Goal: Information Seeking & Learning: Learn about a topic

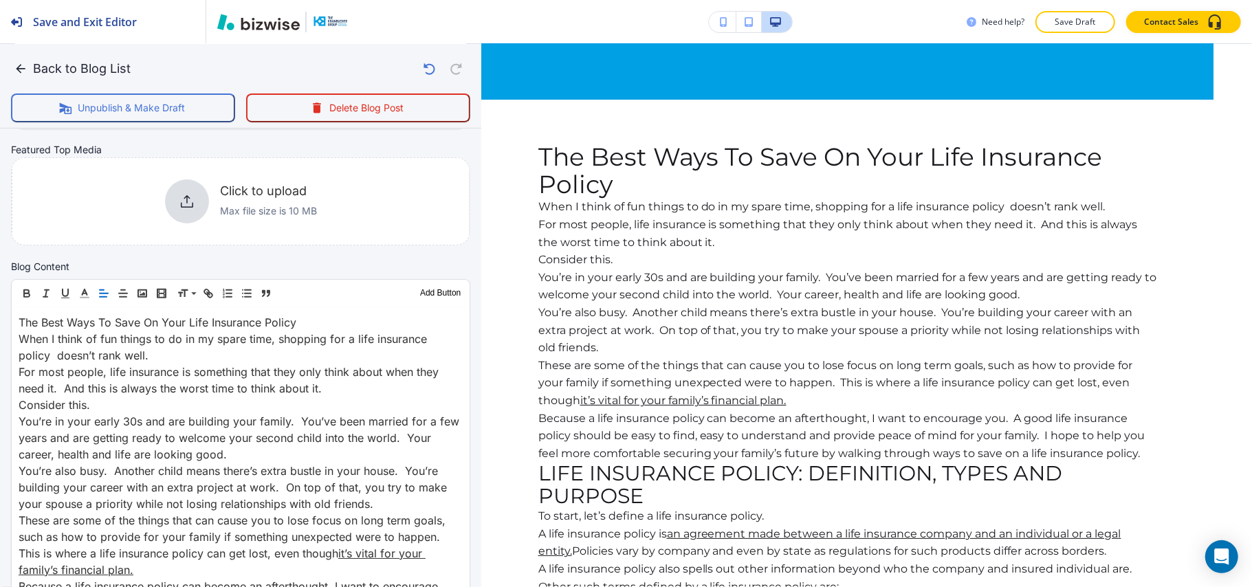
scroll to position [183, 0]
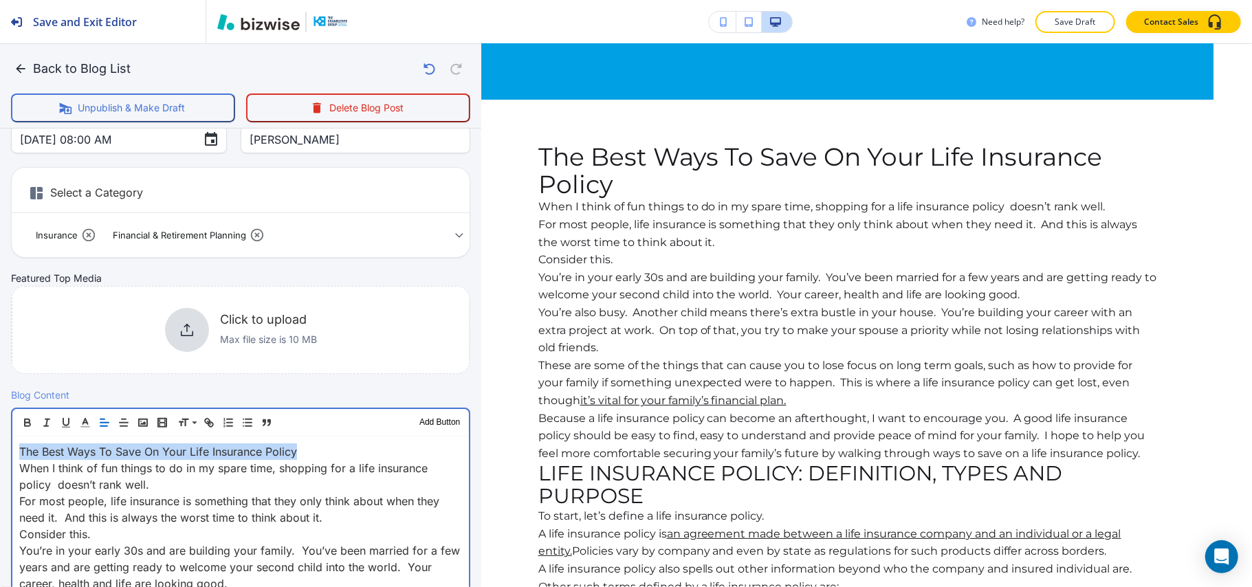
drag, startPoint x: 312, startPoint y: 449, endPoint x: 0, endPoint y: 456, distance: 312.2
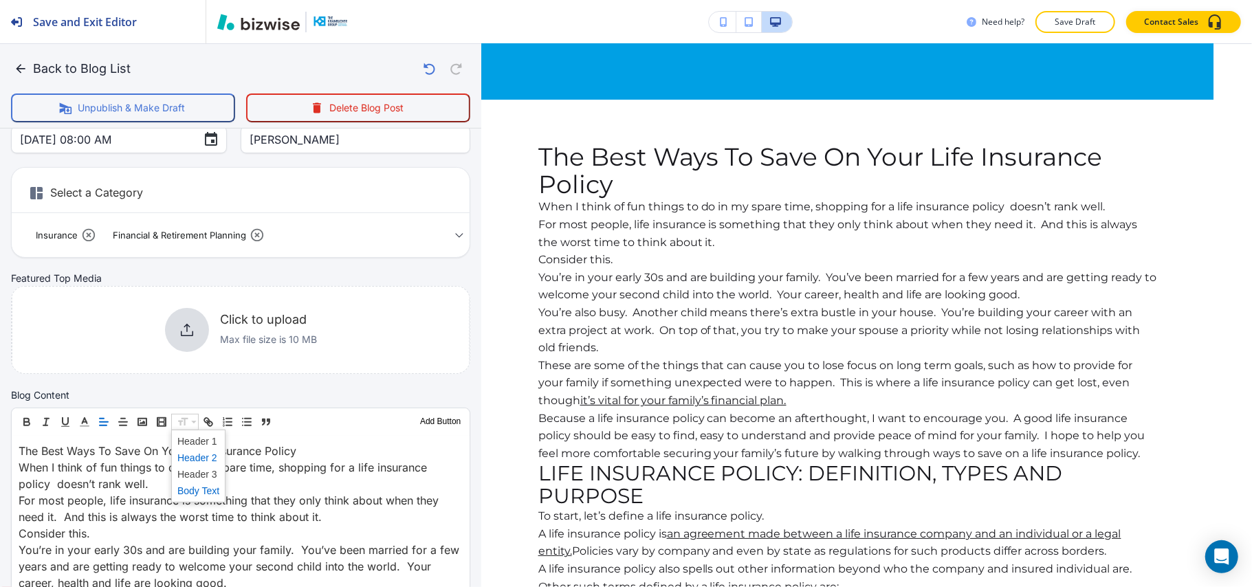
click at [194, 455] on span at bounding box center [198, 458] width 42 height 16
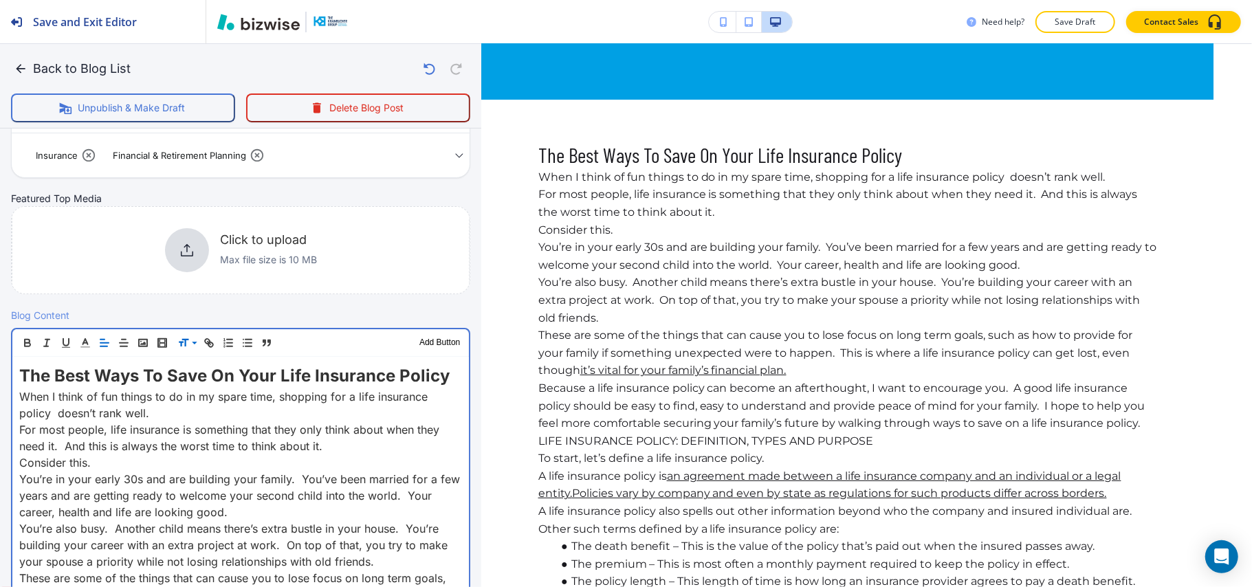
scroll to position [366, 0]
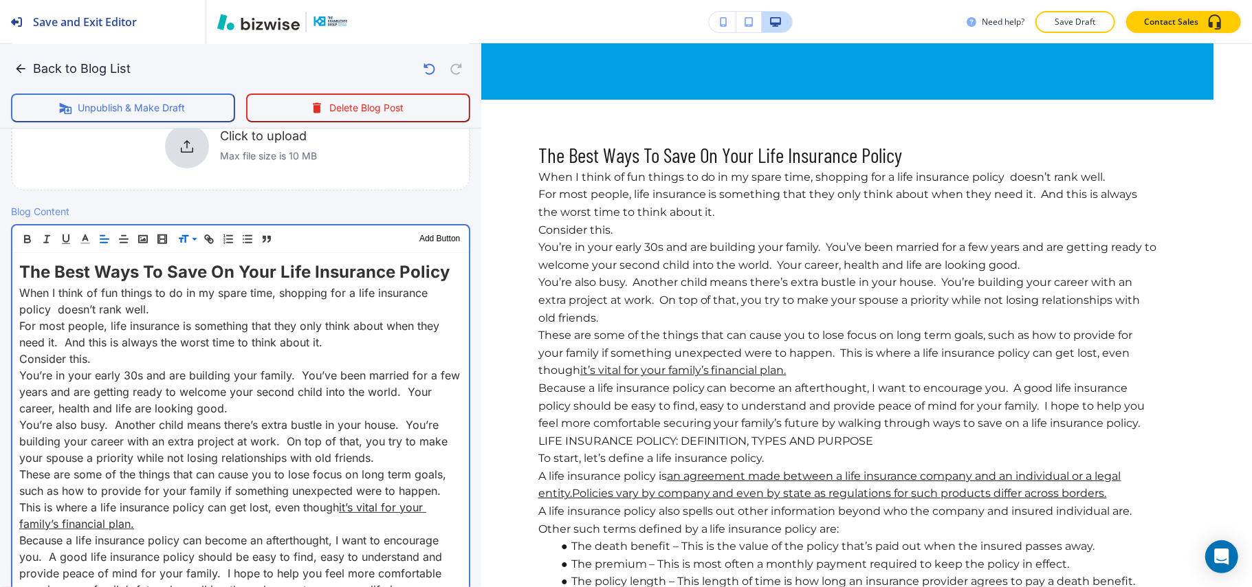
click at [445, 274] on p "The Best Ways To Save On Your Life Insurance Policy" at bounding box center [240, 272] width 443 height 25
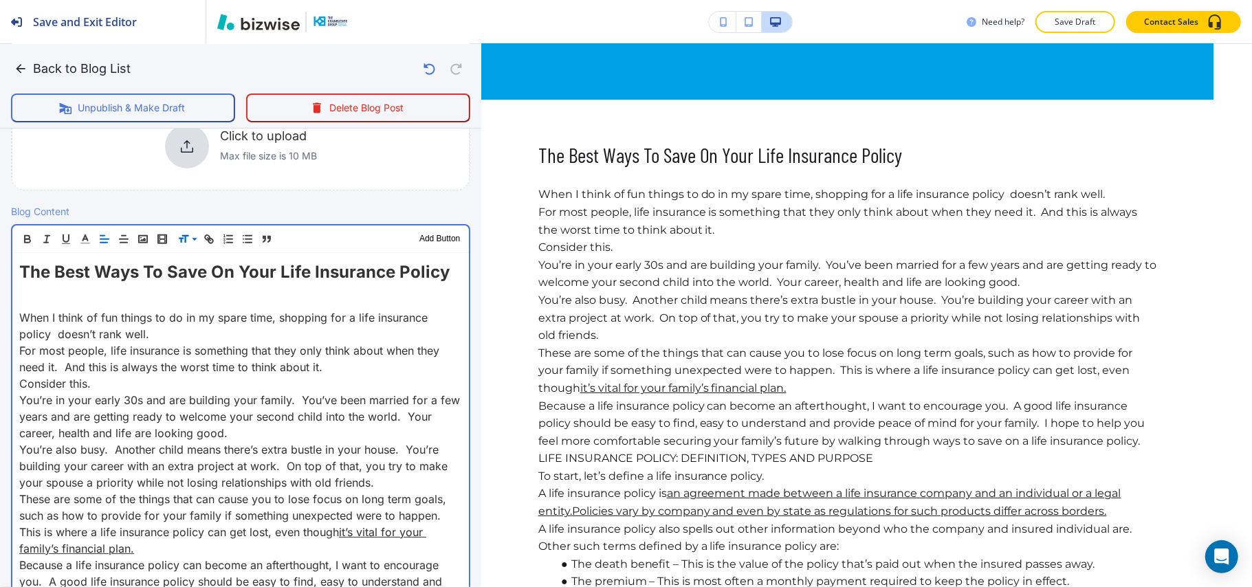
click at [114, 386] on p "Consider this." at bounding box center [240, 383] width 443 height 16
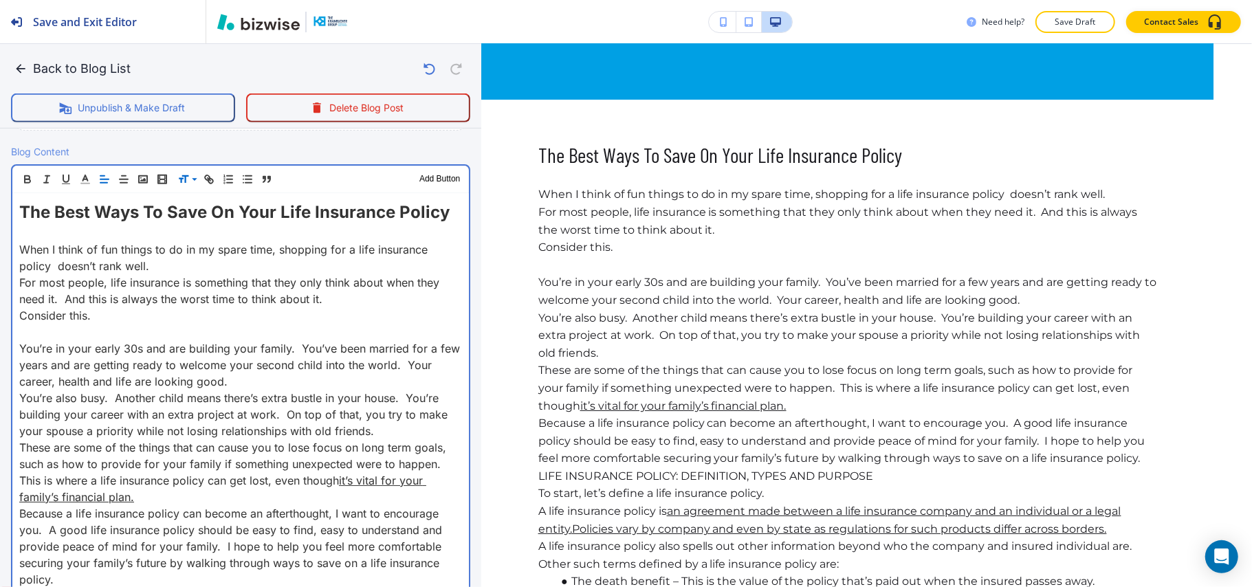
scroll to position [458, 0]
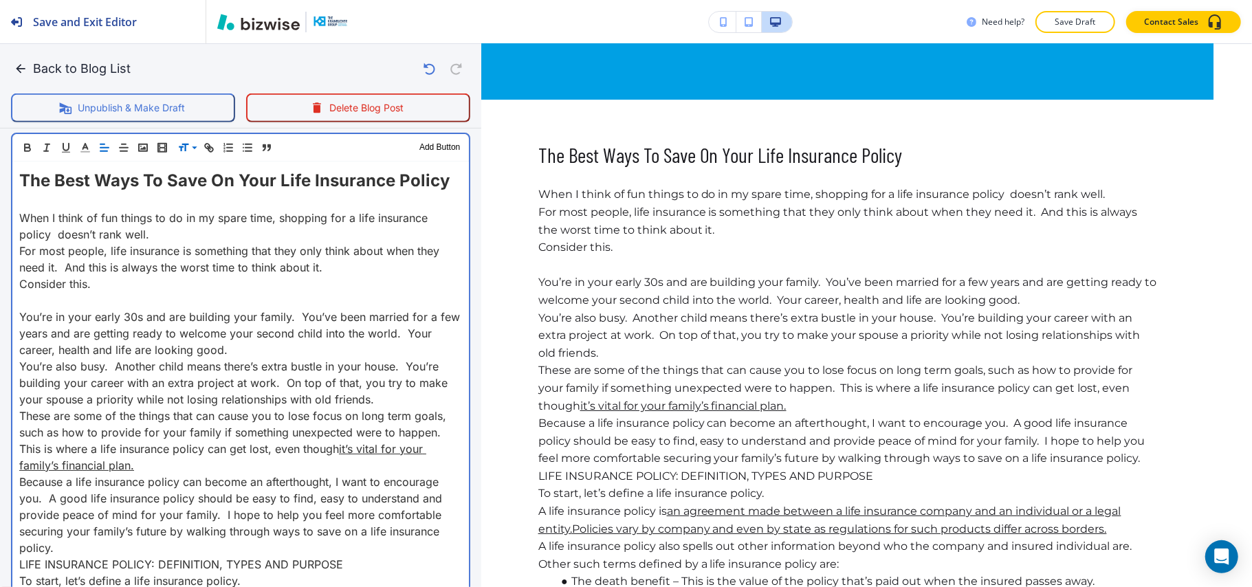
click at [149, 455] on p "These are some of the things that can cause you to lose focus on long term goal…" at bounding box center [240, 441] width 443 height 66
click at [150, 469] on p "These are some of the things that can cause you to lose focus on long term goal…" at bounding box center [240, 441] width 443 height 66
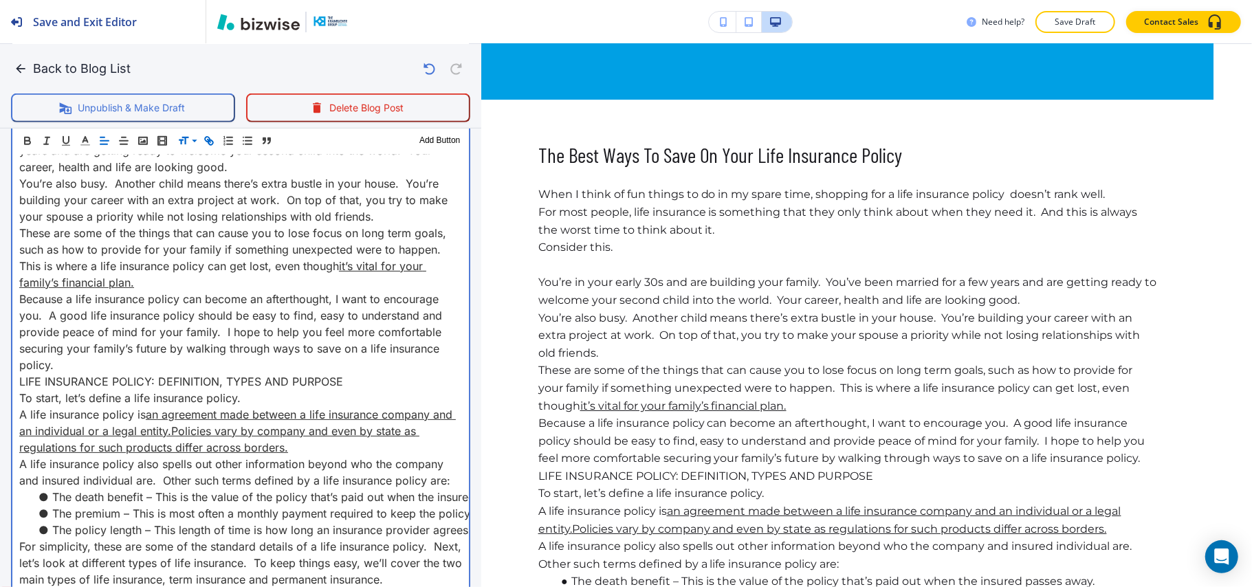
scroll to position [641, 0]
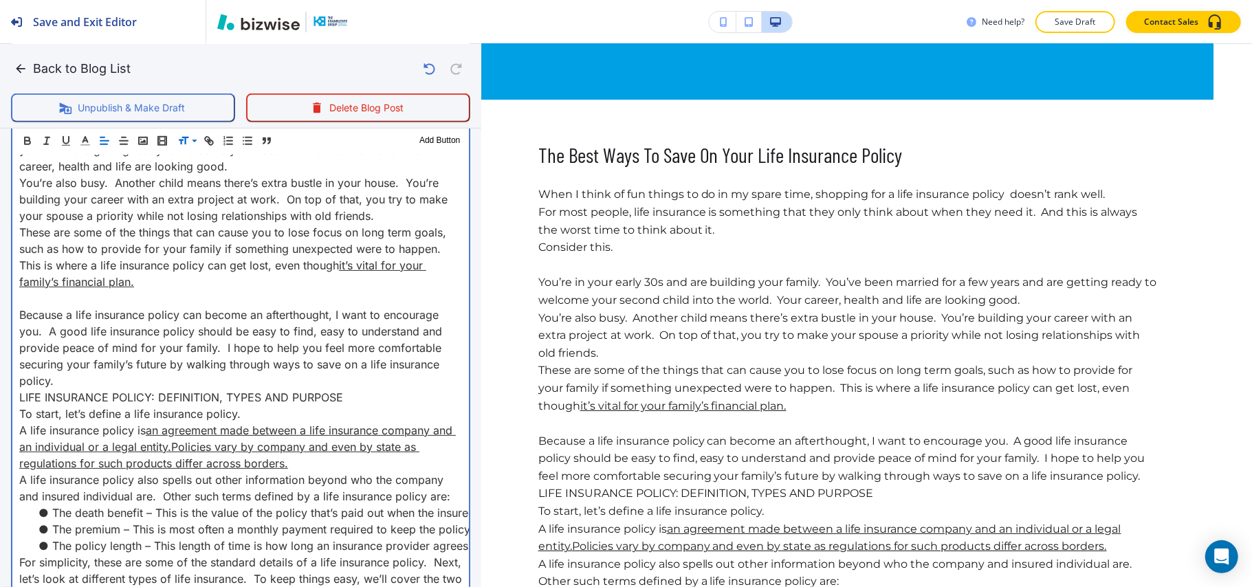
click at [67, 375] on p "Because a life insurance policy can become an afterthought, I want to encourage…" at bounding box center [240, 348] width 443 height 82
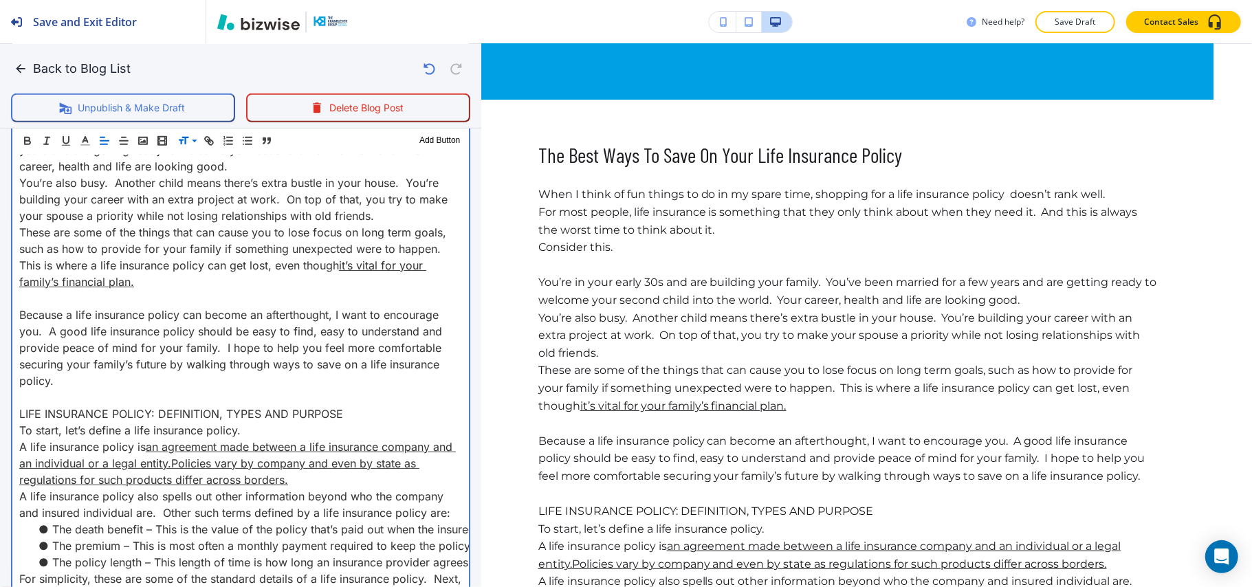
click at [366, 411] on p "LIFE INSURANCE POLICY: DEFINITION, TYPES AND PURPOSE" at bounding box center [240, 414] width 443 height 16
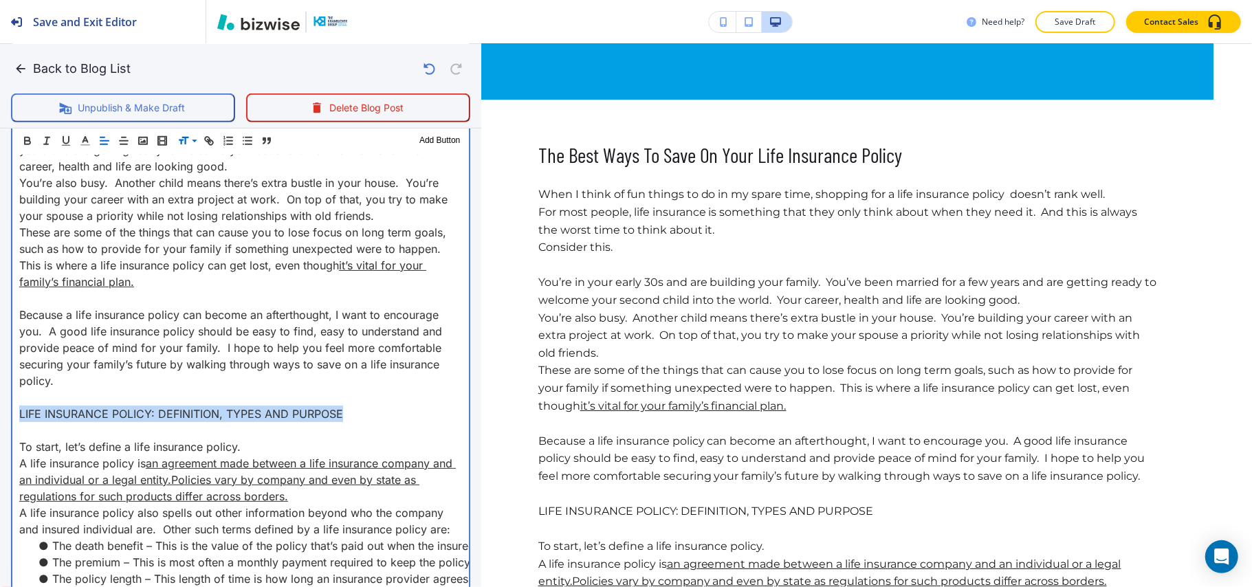
drag, startPoint x: 367, startPoint y: 410, endPoint x: 0, endPoint y: 407, distance: 367.1
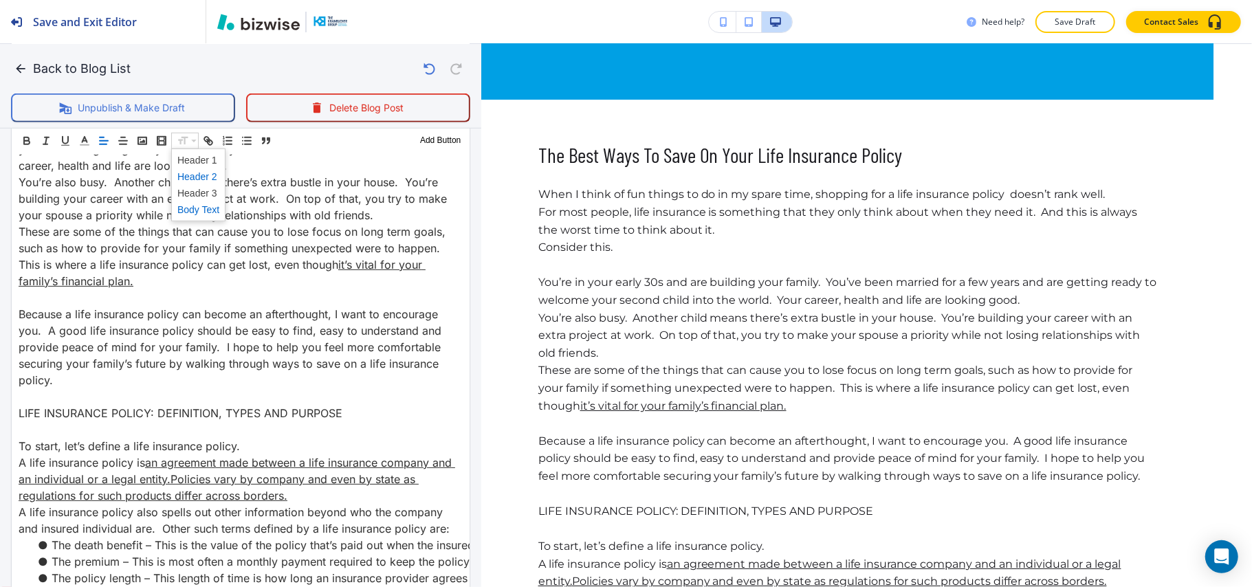
click at [199, 175] on span at bounding box center [198, 176] width 42 height 16
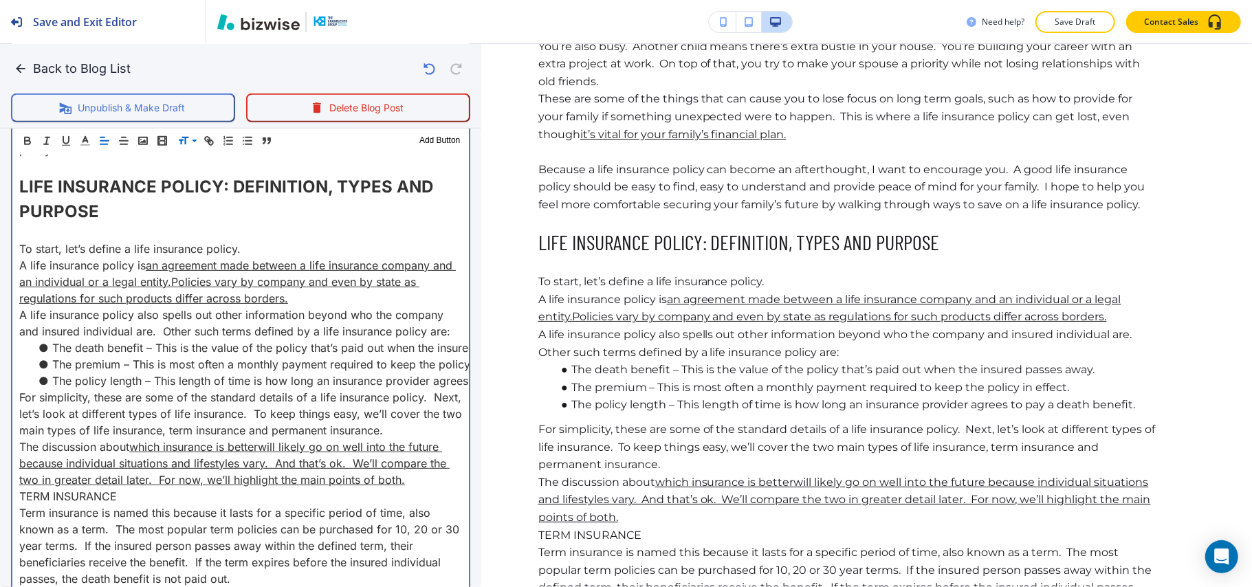
scroll to position [733, 0]
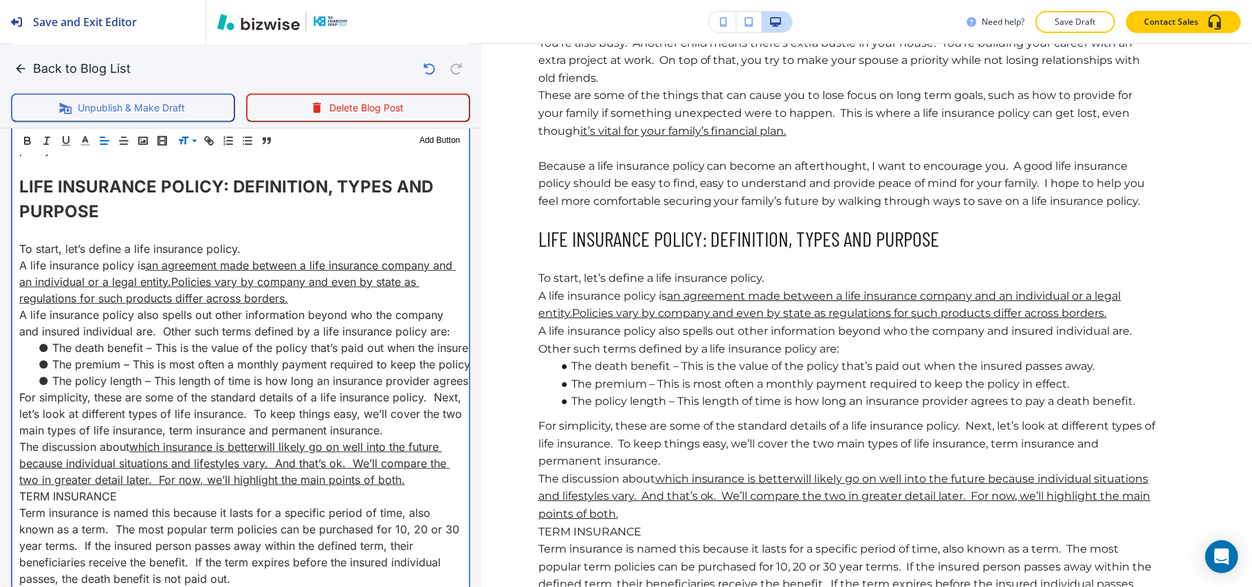
click at [262, 247] on p "To start, let’s define a life insurance policy." at bounding box center [240, 249] width 443 height 16
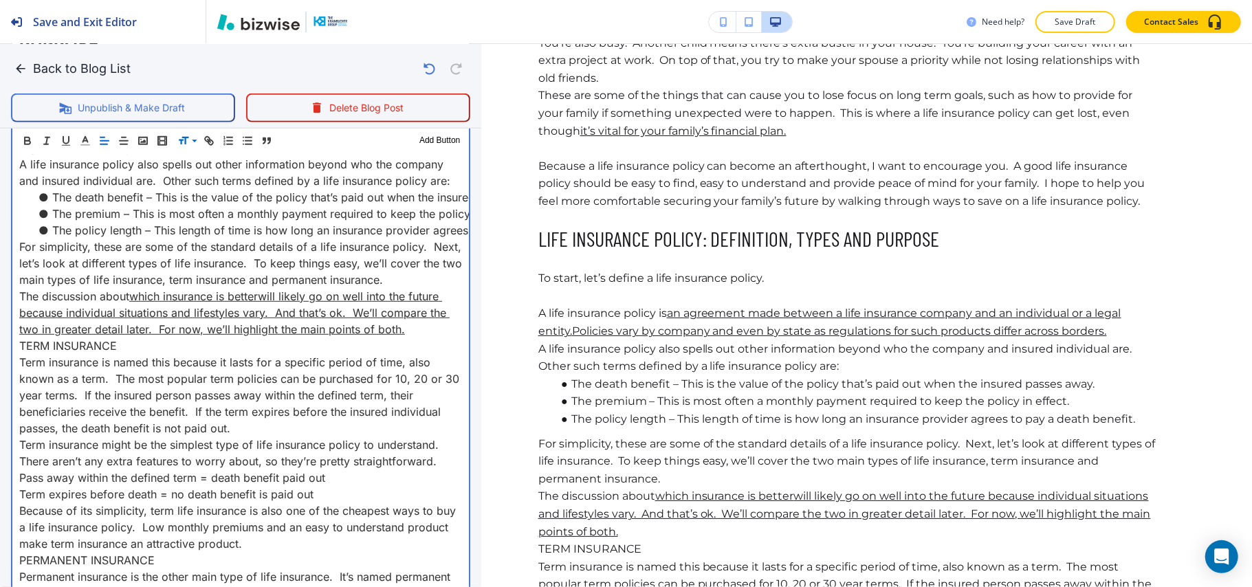
scroll to position [1056, 0]
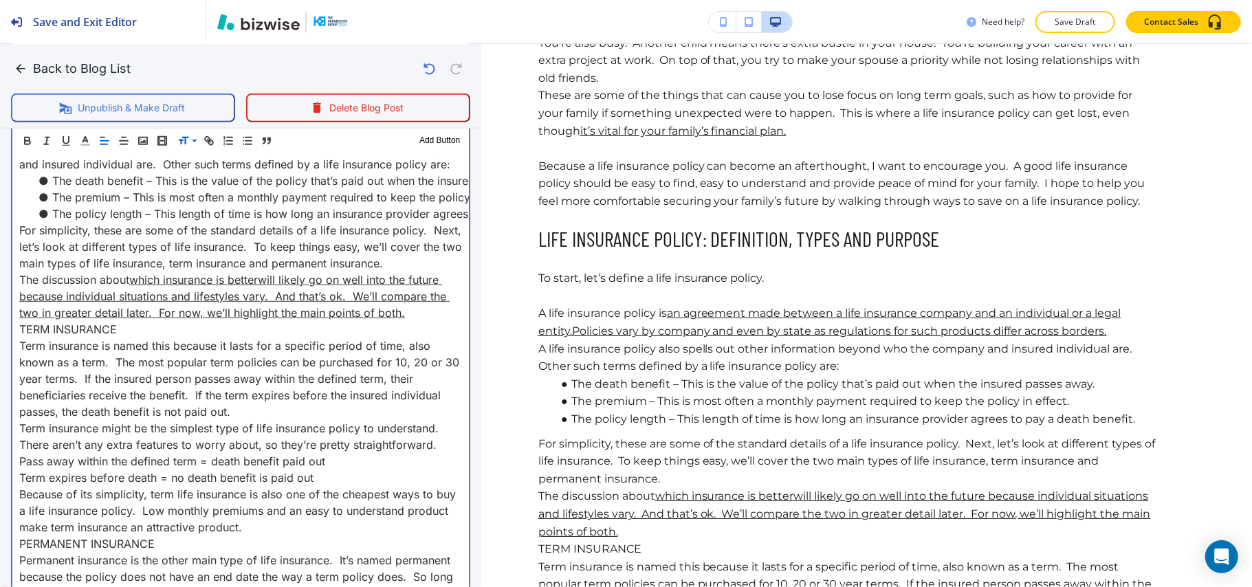
click at [125, 329] on p "TERM INSURANCE" at bounding box center [240, 329] width 443 height 16
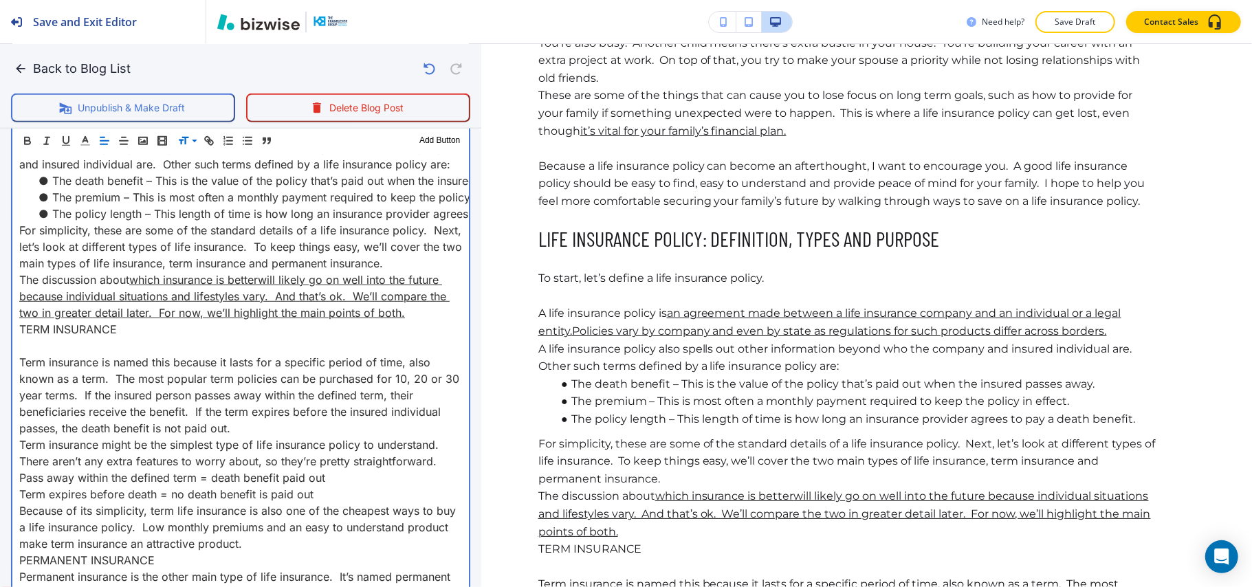
click at [416, 314] on p "The discussion about which insurance is better will likely go on well into the …" at bounding box center [240, 296] width 443 height 49
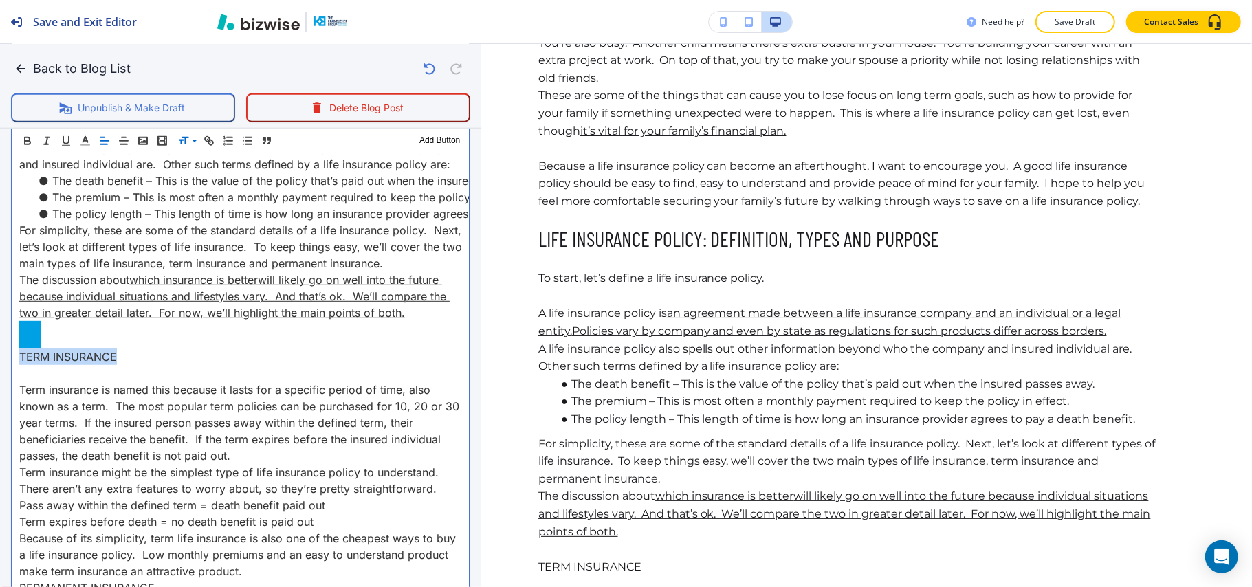
drag, startPoint x: 142, startPoint y: 351, endPoint x: 4, endPoint y: 361, distance: 137.9
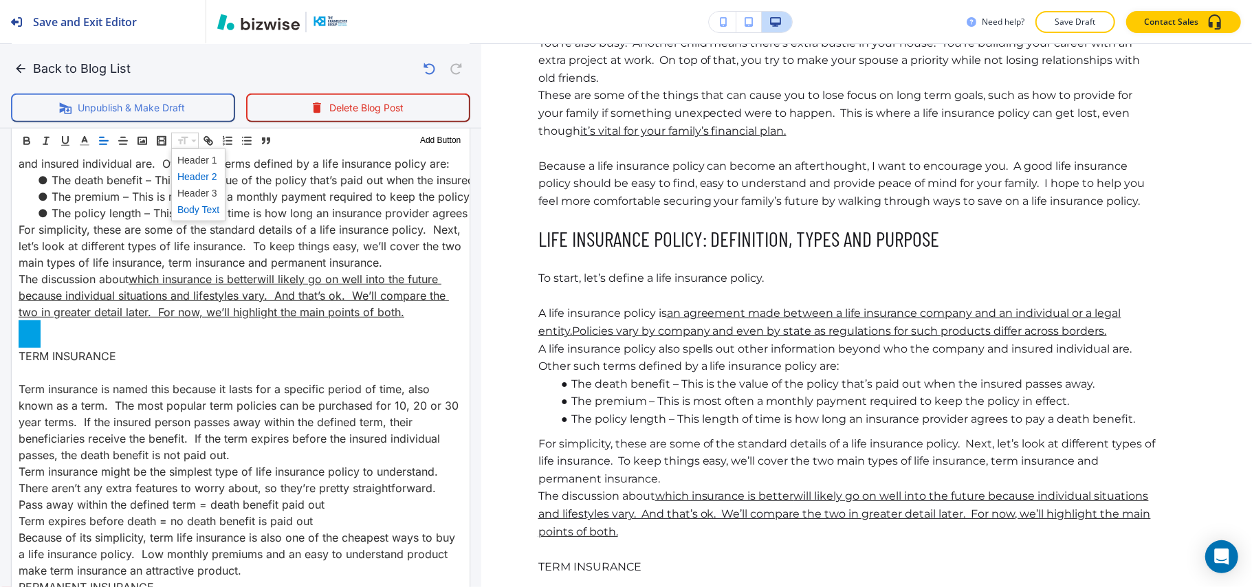
click at [199, 179] on span at bounding box center [198, 176] width 42 height 16
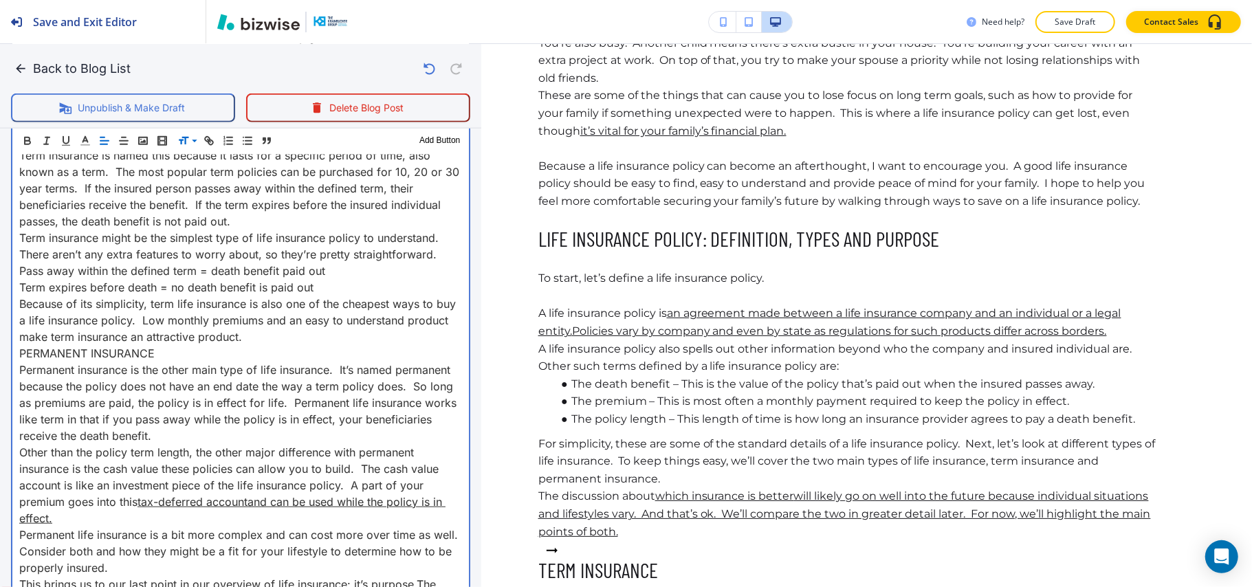
scroll to position [1331, 0]
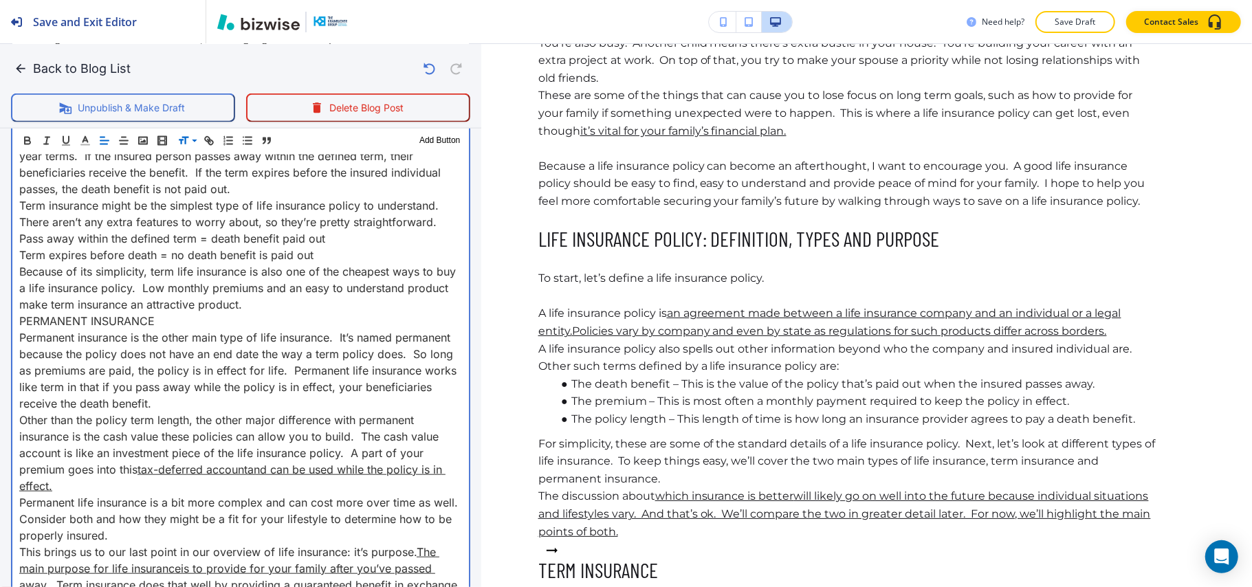
click at [297, 303] on p "Because of its simplicity, term life insurance is also one of the cheapest ways…" at bounding box center [240, 287] width 443 height 49
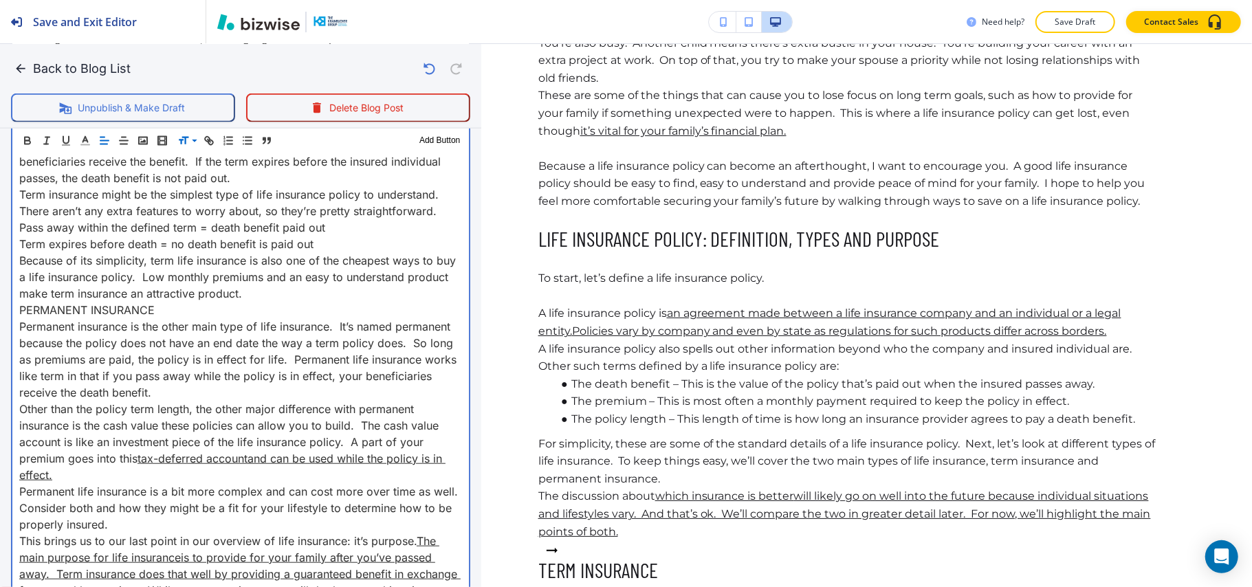
click at [243, 173] on p "Term insurance is named this because it lasts for a specific period of time, al…" at bounding box center [240, 145] width 443 height 82
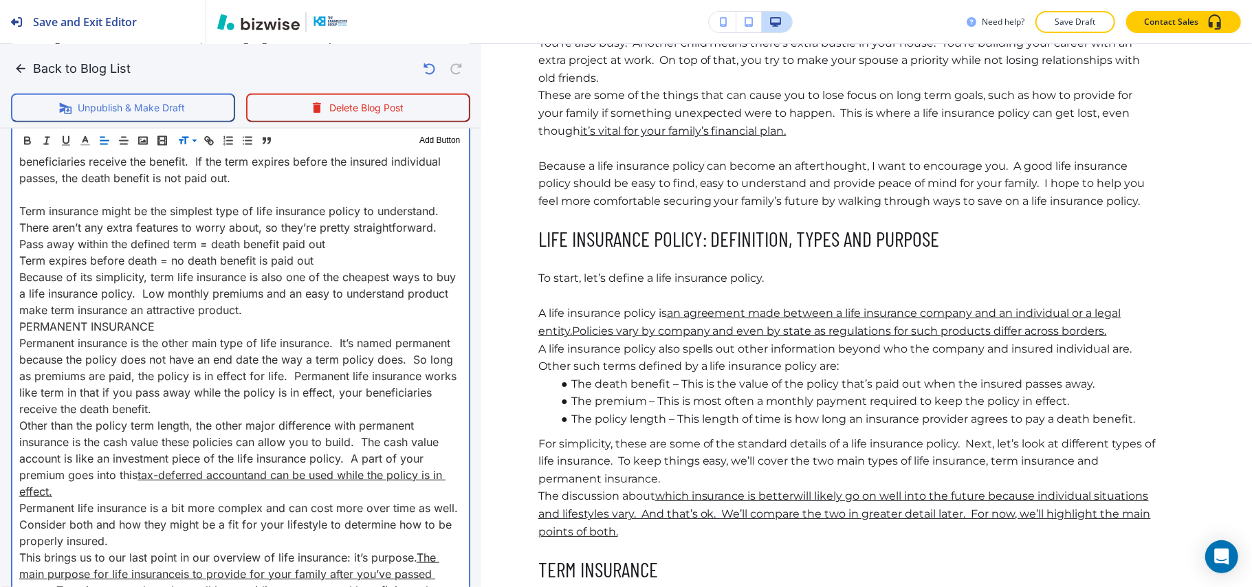
click at [315, 300] on p "Because of its simplicity, term life insurance is also one of the cheapest ways…" at bounding box center [240, 293] width 443 height 49
click at [308, 311] on p "Because of its simplicity, term life insurance is also one of the cheapest ways…" at bounding box center [240, 293] width 443 height 49
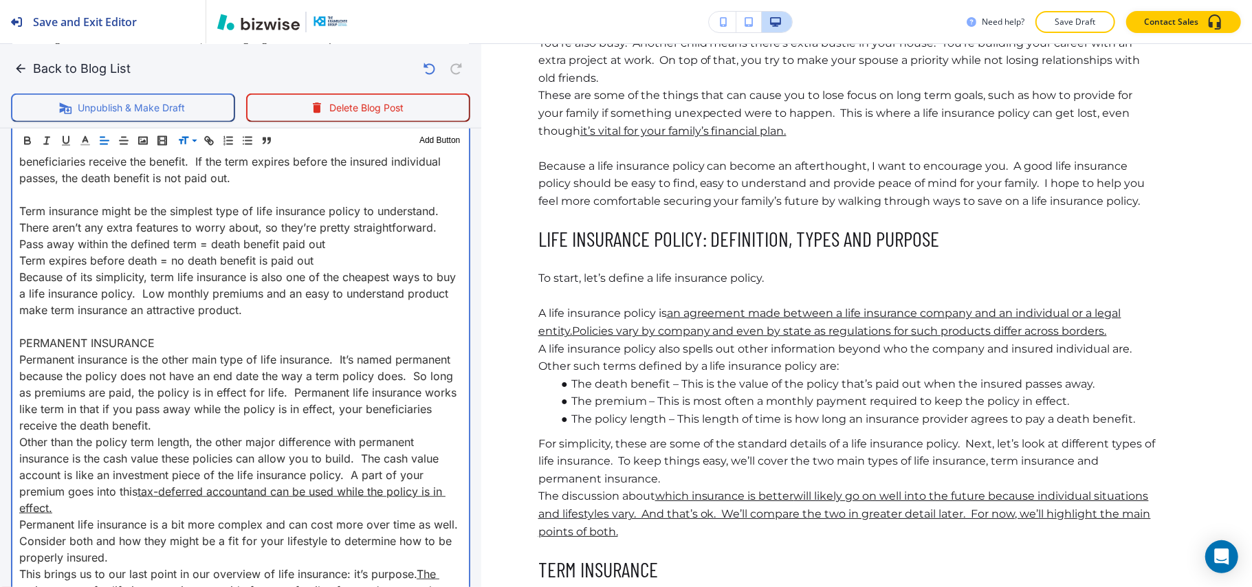
click at [177, 338] on p "PERMANENT INSURANCE" at bounding box center [240, 343] width 443 height 16
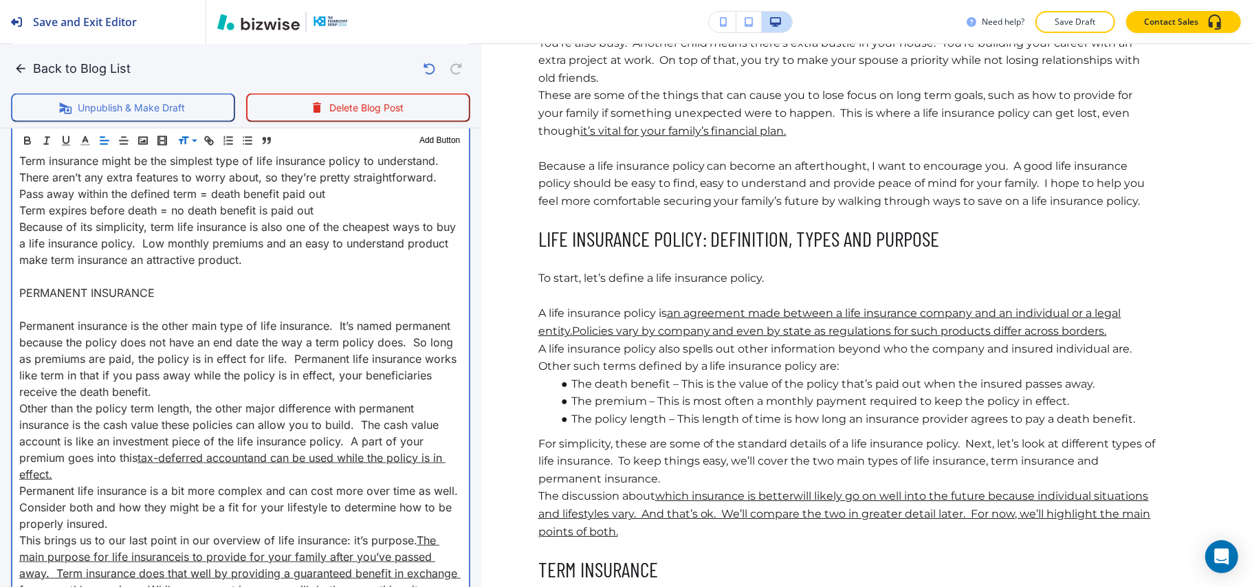
scroll to position [1422, 0]
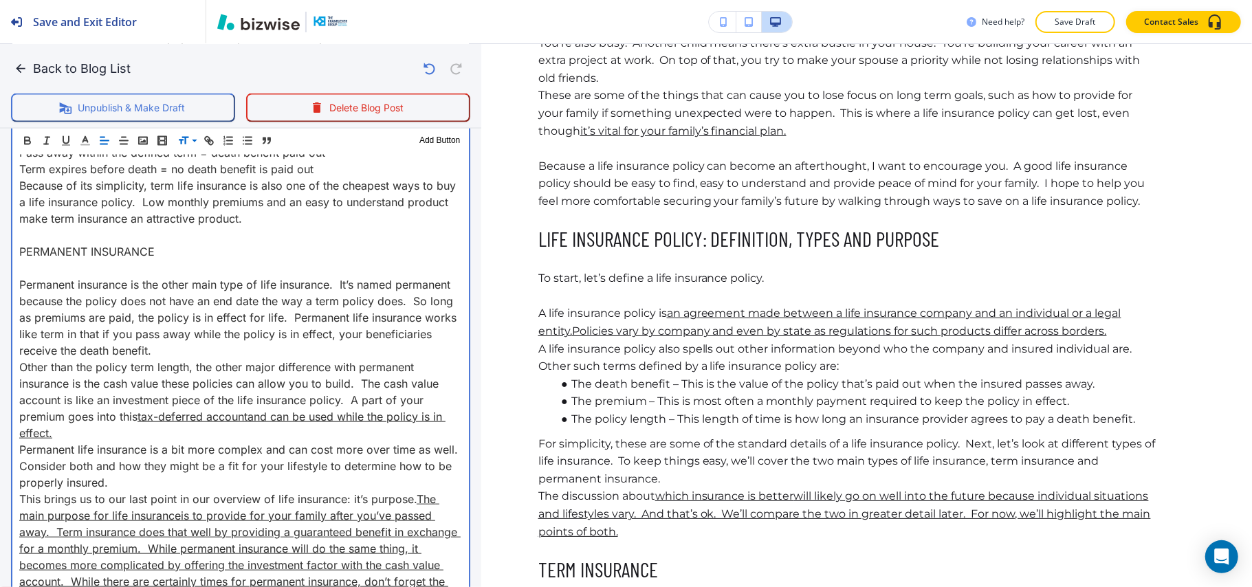
click at [234, 347] on p "Permanent insurance is the other main type of life insurance. It’s named perman…" at bounding box center [240, 317] width 443 height 82
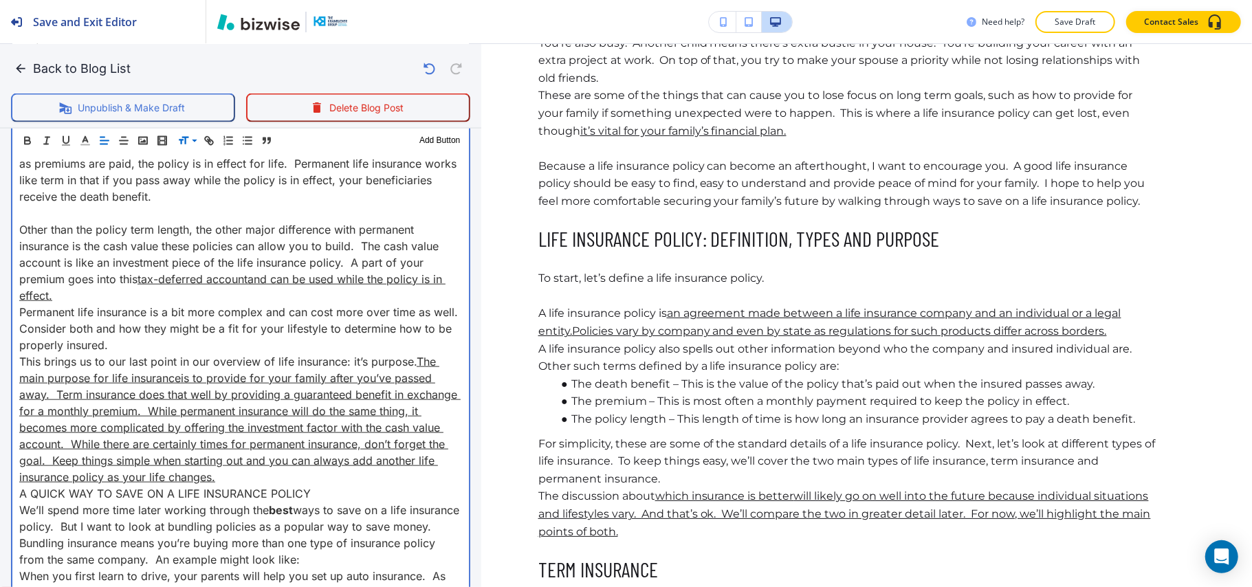
scroll to position [1606, 0]
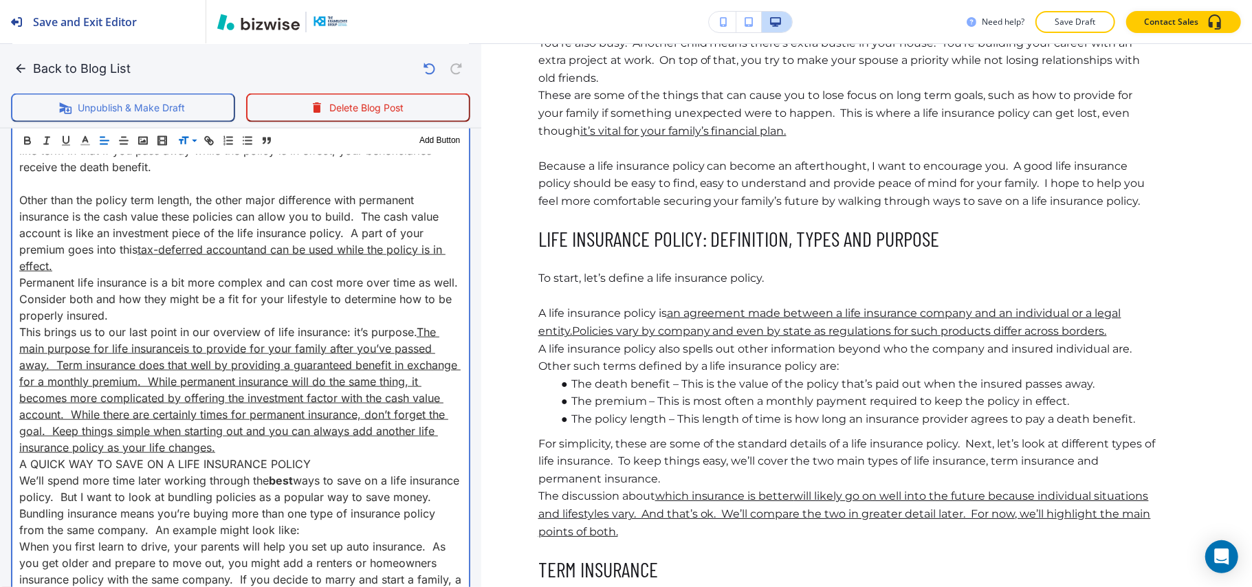
click at [83, 262] on p "Other than the policy term length, the other major difference with permanent in…" at bounding box center [240, 233] width 443 height 82
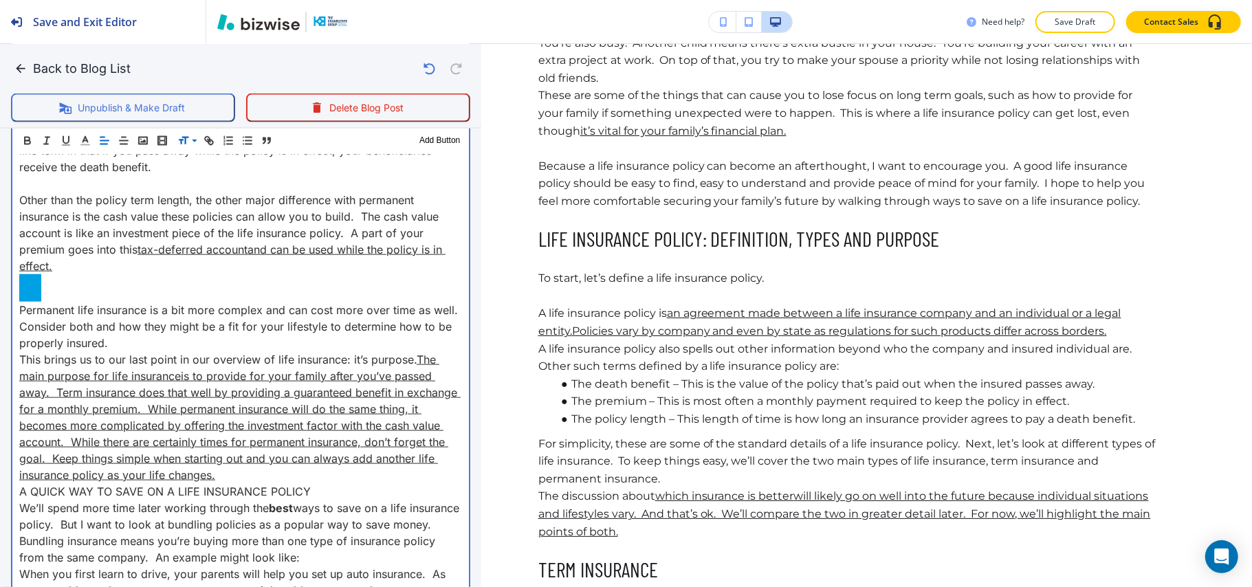
click at [159, 342] on p "Permanent life insurance is a bit more complex and can cost more over time as w…" at bounding box center [240, 326] width 443 height 49
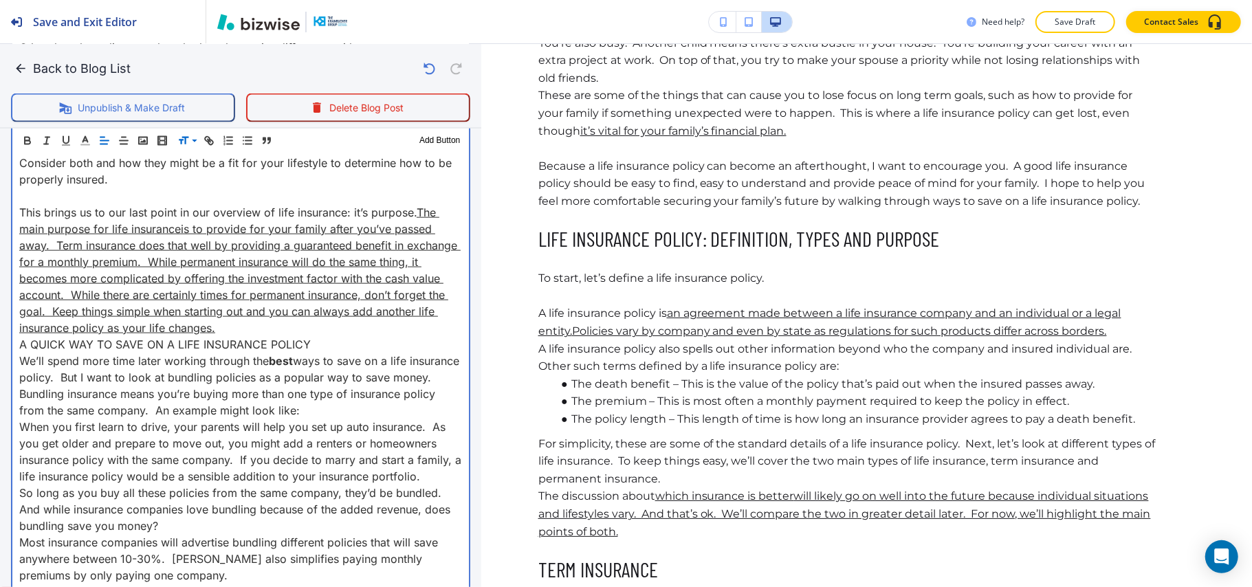
scroll to position [1789, 0]
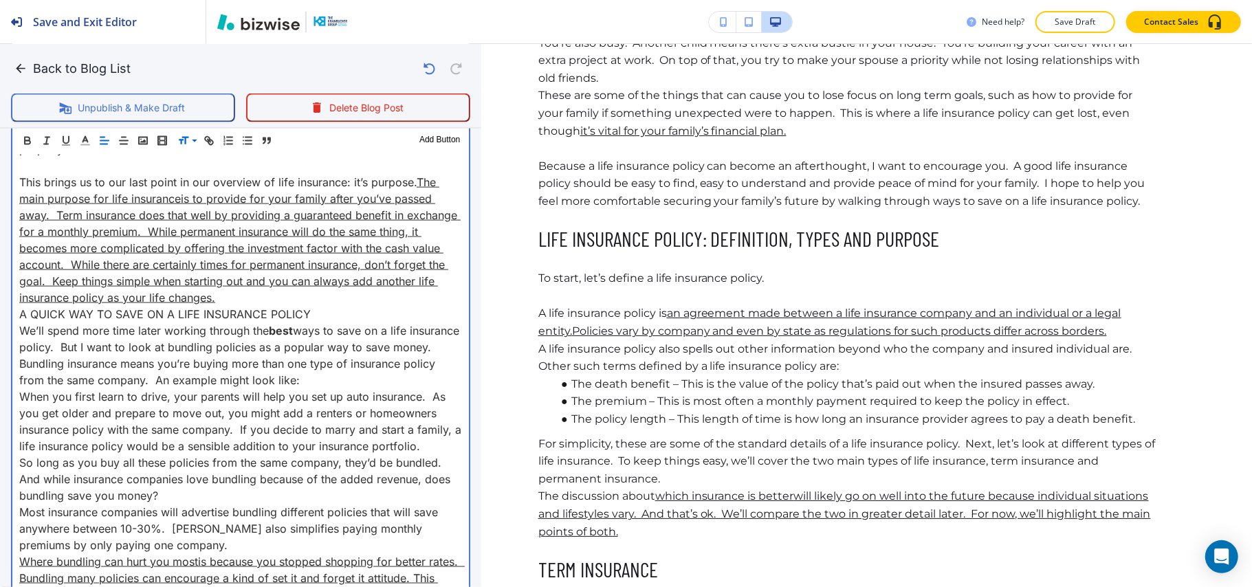
click at [347, 296] on p "This brings us to our last point in our overview of life insurance: it’s purpos…" at bounding box center [240, 240] width 443 height 132
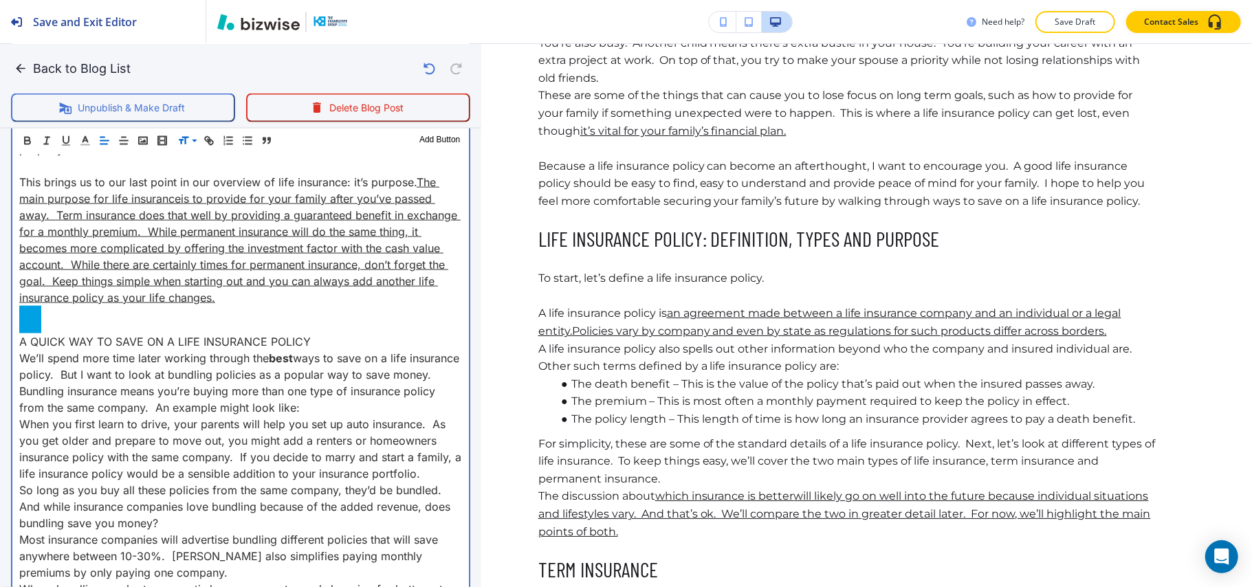
click at [326, 338] on p "A QUICK WAY TO SAVE ON A LIFE INSURANCE POLICY" at bounding box center [240, 341] width 443 height 16
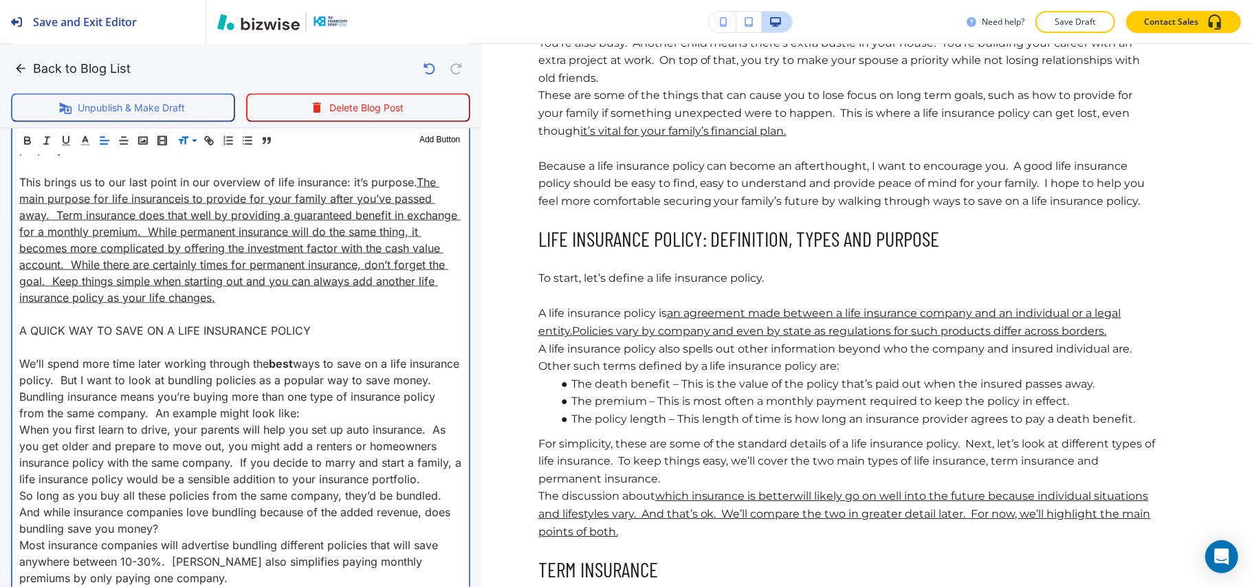
scroll to position [1881, 0]
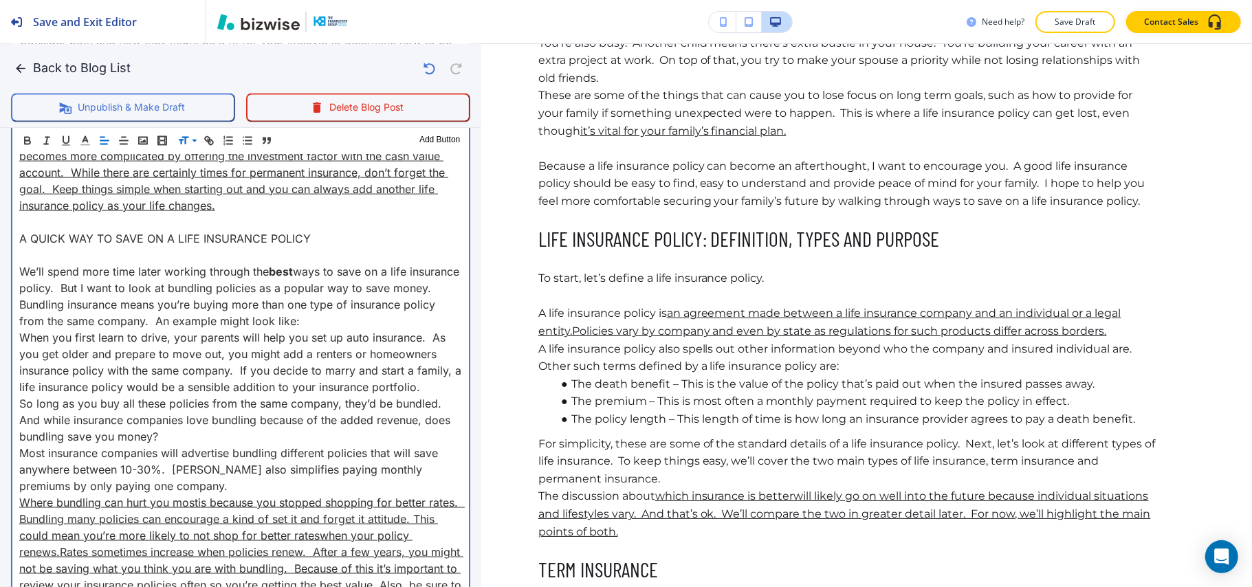
click at [72, 296] on p "We’ll spend more time later working through the best ways to save on a life ins…" at bounding box center [240, 279] width 443 height 33
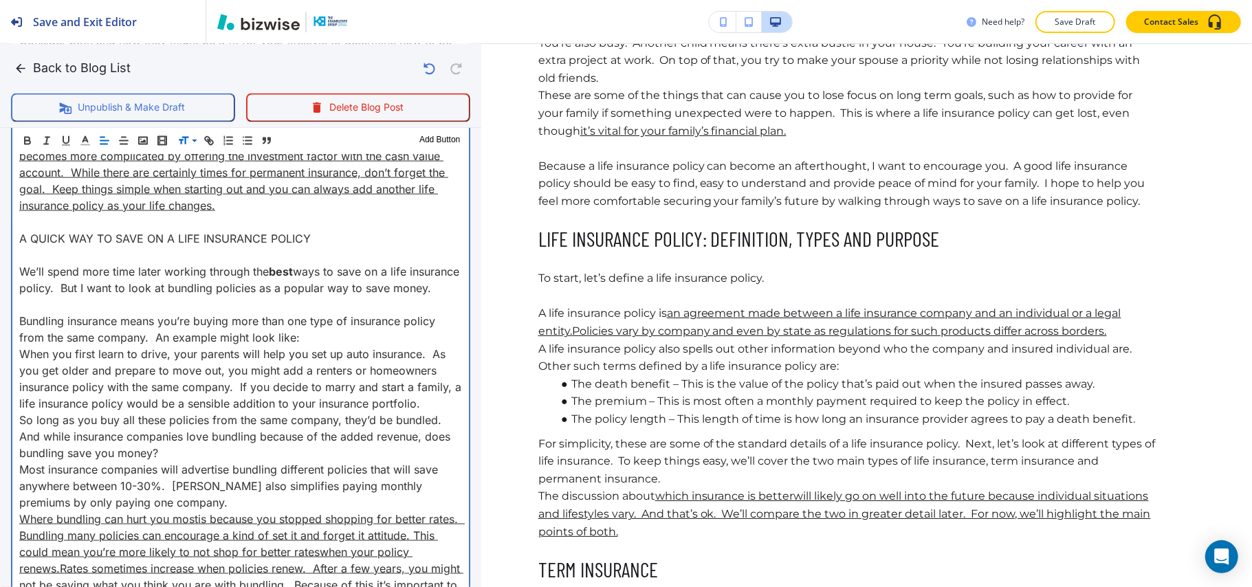
click at [322, 346] on p "Bundling insurance means you’re buying more than one type of insurance policy f…" at bounding box center [240, 329] width 443 height 33
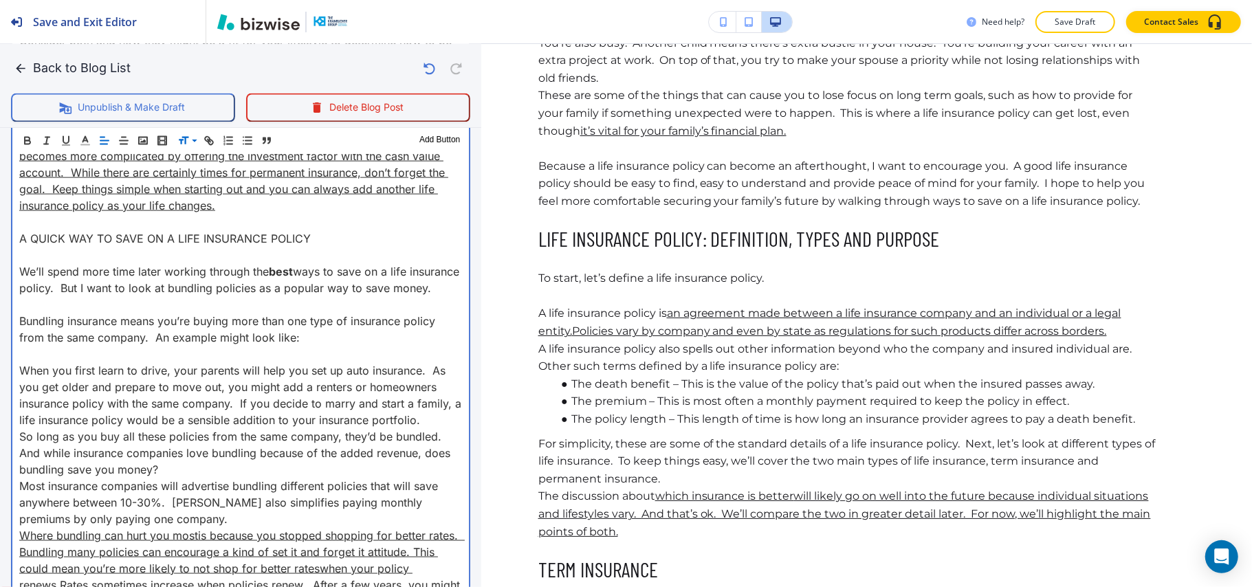
click at [82, 428] on p "When you first learn to drive, your parents will help you set up auto insurance…" at bounding box center [240, 395] width 443 height 66
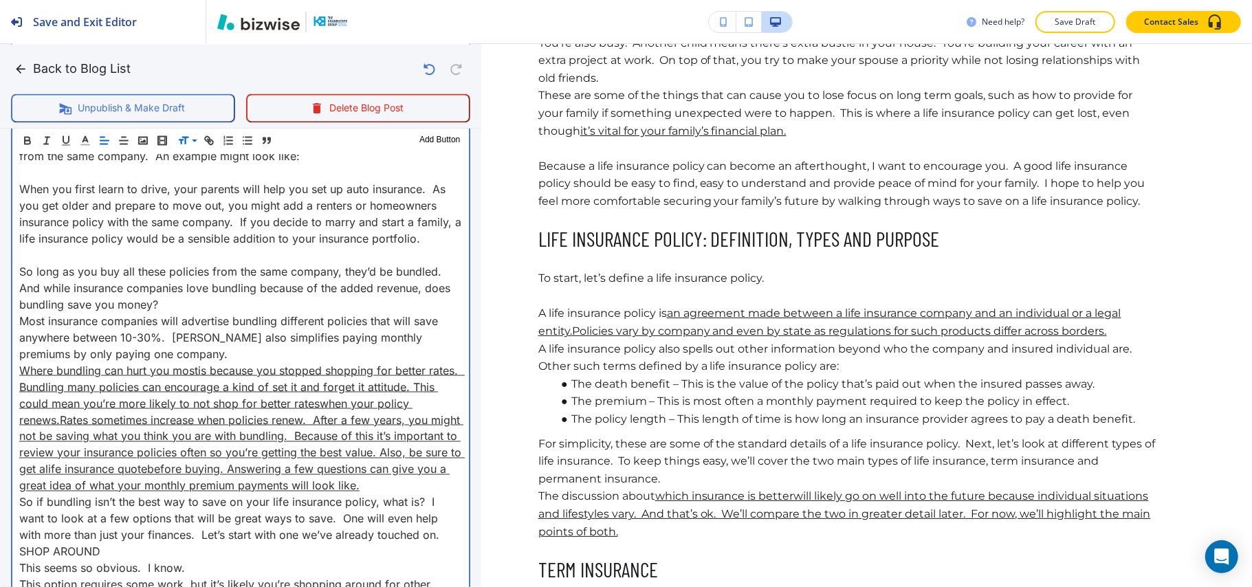
scroll to position [2064, 0]
click at [168, 361] on p "Most insurance companies will advertise bundling different policies that will s…" at bounding box center [240, 335] width 443 height 49
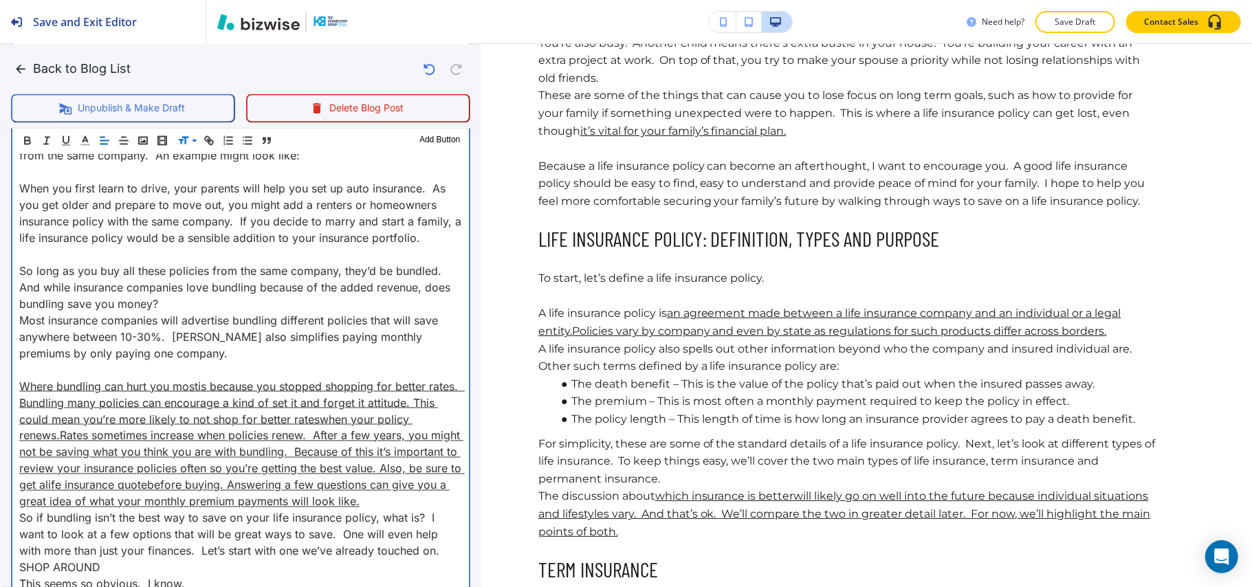
click at [226, 311] on p "So long as you buy all these policies from the same company, they’d be bundled.…" at bounding box center [240, 286] width 443 height 49
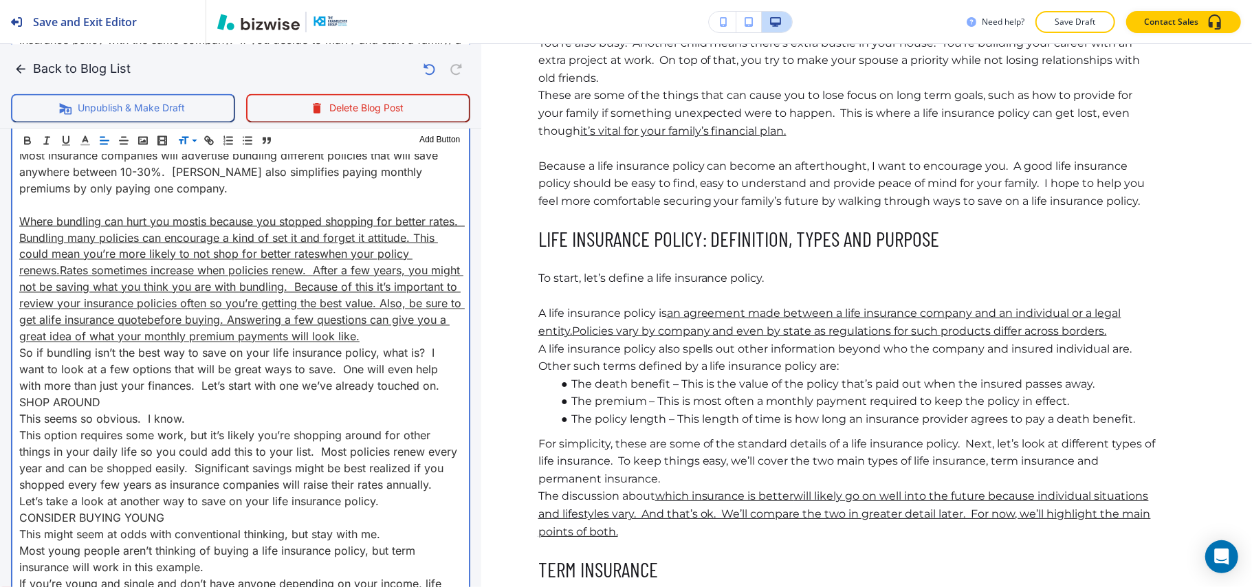
scroll to position [2247, 0]
click at [80, 342] on p "Where bundling can hurt you most is because you stopped shopping for better rat…" at bounding box center [240, 276] width 443 height 132
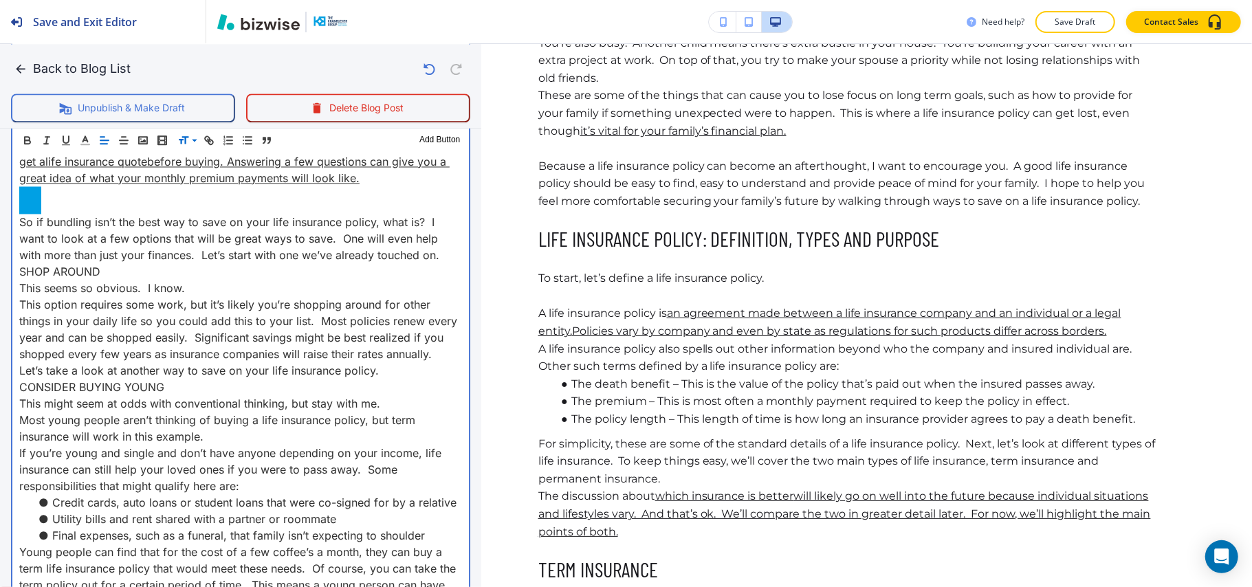
scroll to position [2431, 0]
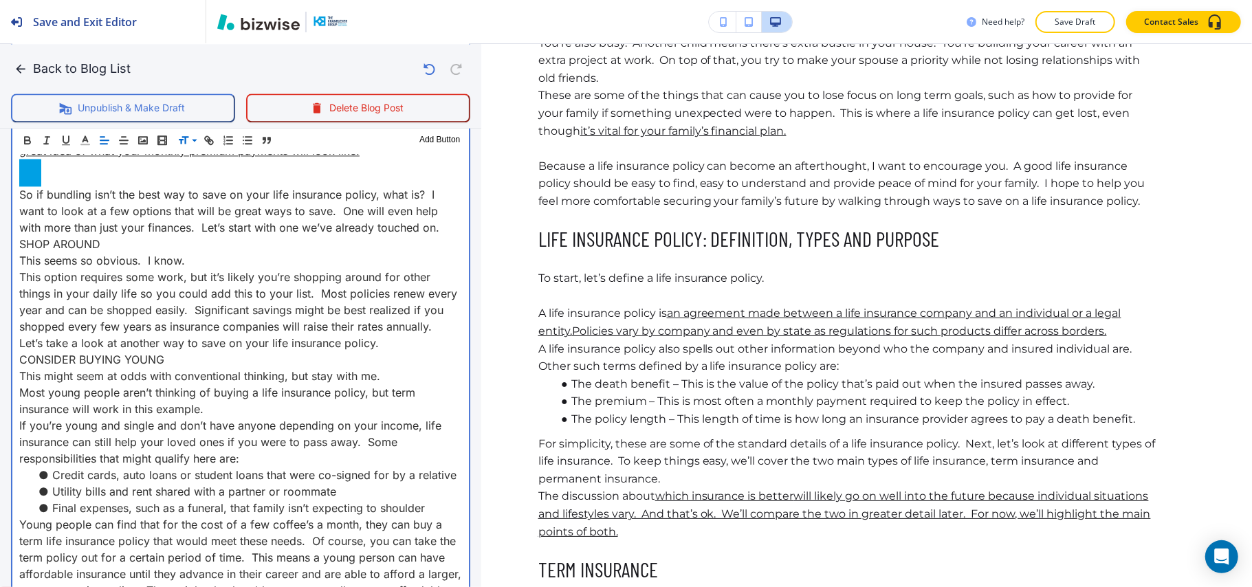
click at [114, 252] on p "SHOP AROUND" at bounding box center [240, 244] width 443 height 16
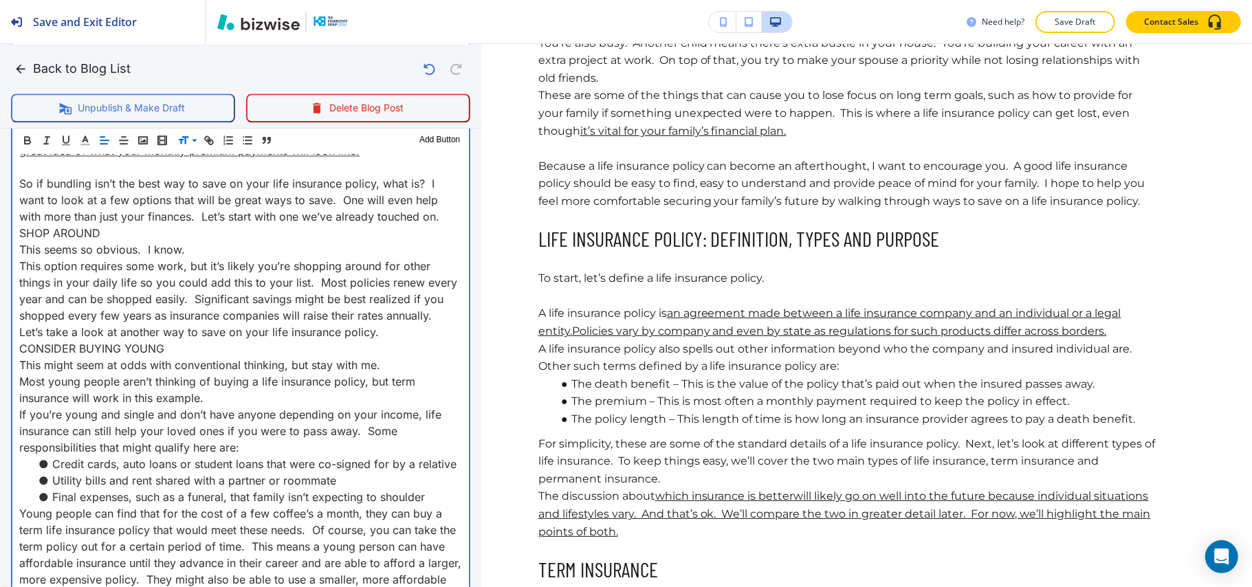
click at [441, 225] on p "So if bundling isn’t the best way to save on your life insurance policy, what i…" at bounding box center [240, 199] width 443 height 49
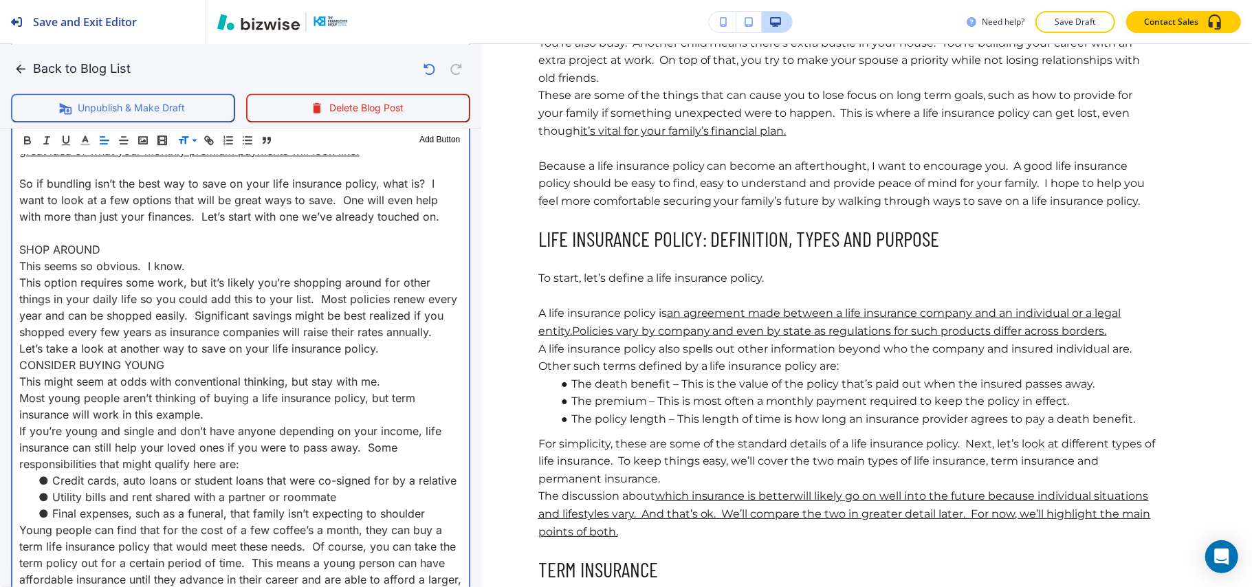
click at [137, 258] on p "SHOP AROUND" at bounding box center [240, 249] width 443 height 16
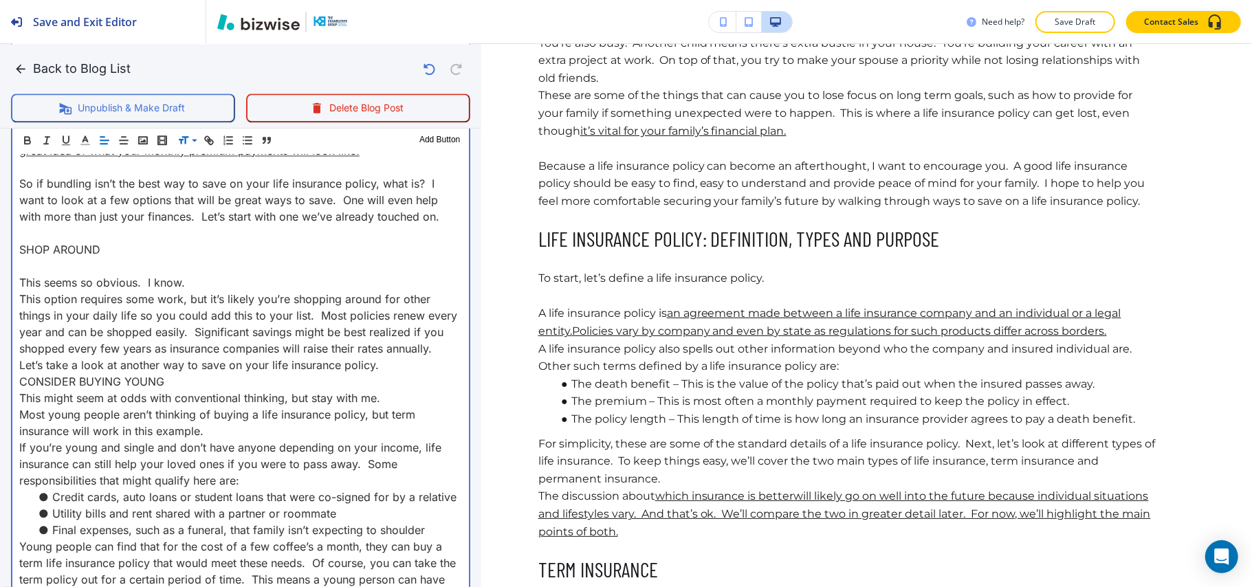
click at [83, 357] on p "This option requires some work, but it’s likely you’re shopping around for othe…" at bounding box center [240, 324] width 443 height 66
click at [202, 291] on p "This seems so obvious. I know." at bounding box center [240, 282] width 443 height 16
click at [99, 357] on p "This option requires some work, but it’s likely you’re shopping around for othe…" at bounding box center [240, 324] width 443 height 66
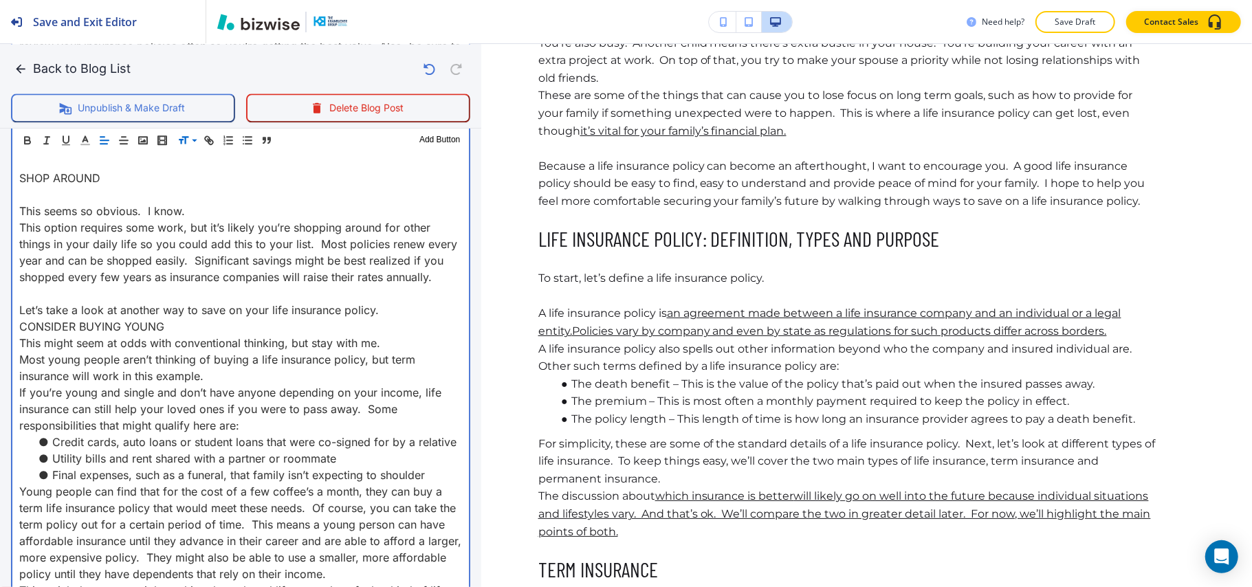
scroll to position [2614, 0]
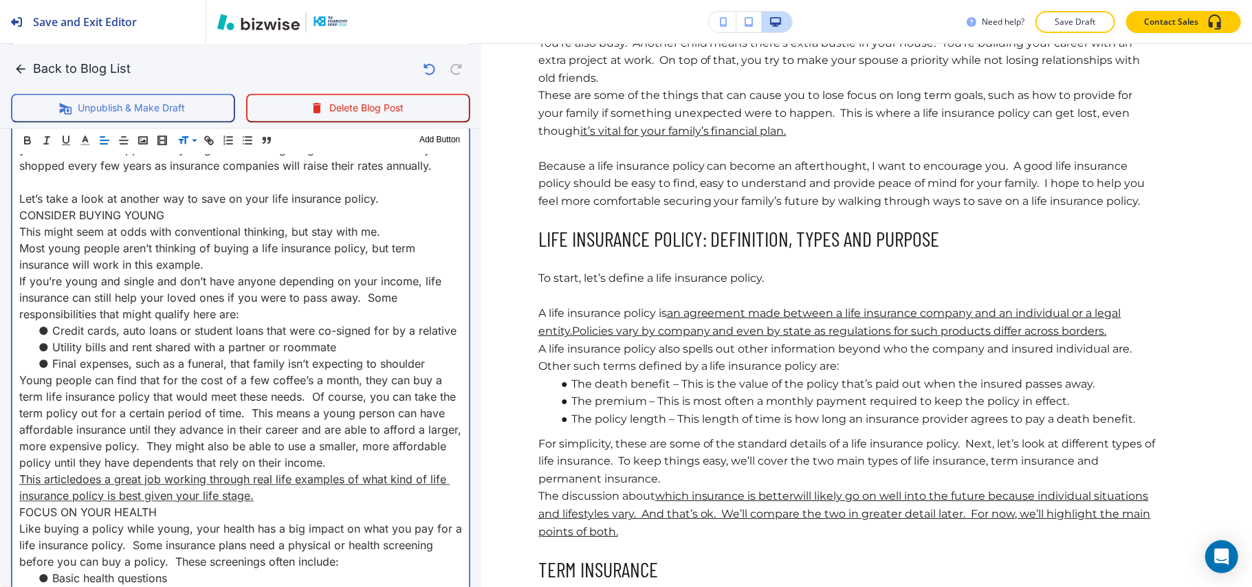
click at [386, 207] on p "Let’s take a look at another way to save on your life insurance policy." at bounding box center [240, 198] width 443 height 16
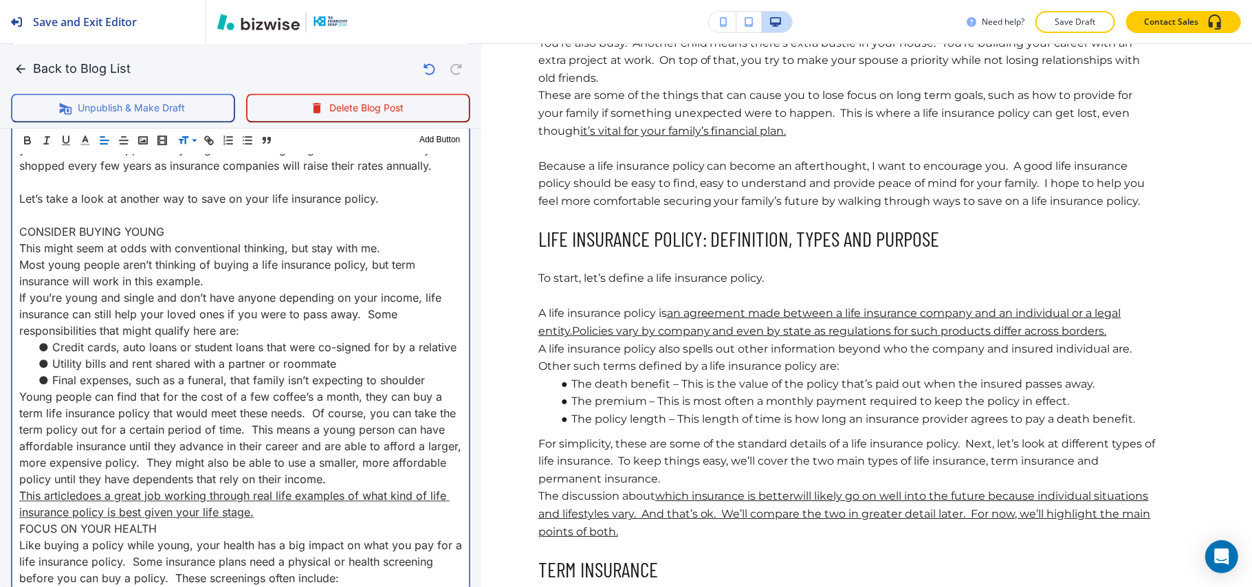
click at [194, 240] on p "CONSIDER BUYING YOUNG" at bounding box center [240, 231] width 443 height 16
